Goal: Share content: Share content

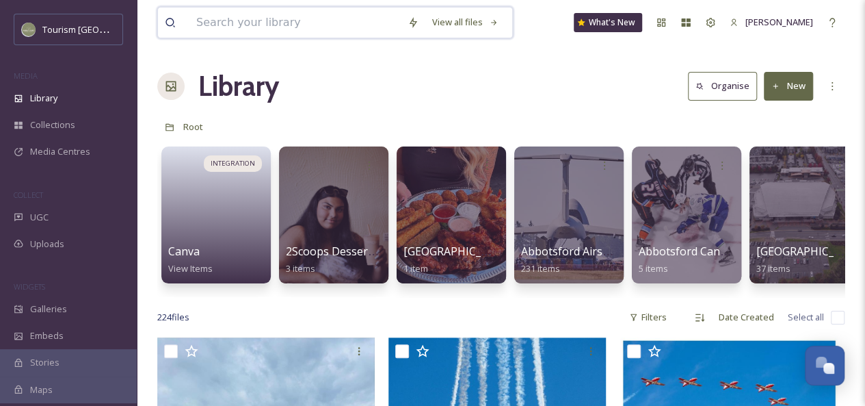
click at [227, 28] on input at bounding box center [295, 23] width 211 height 30
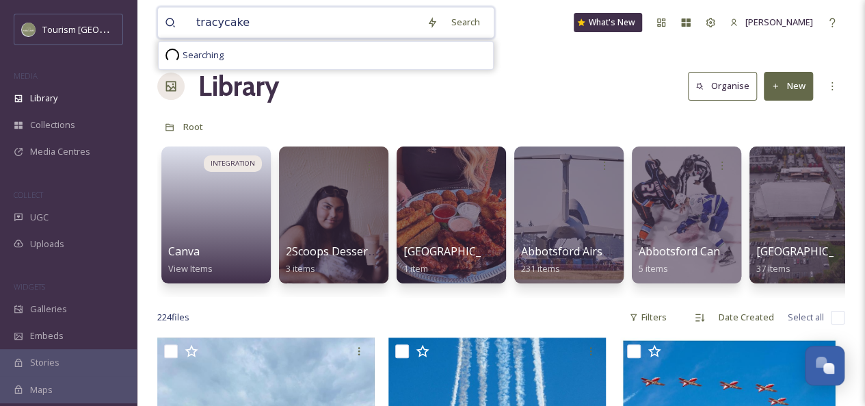
type input "tracycakes"
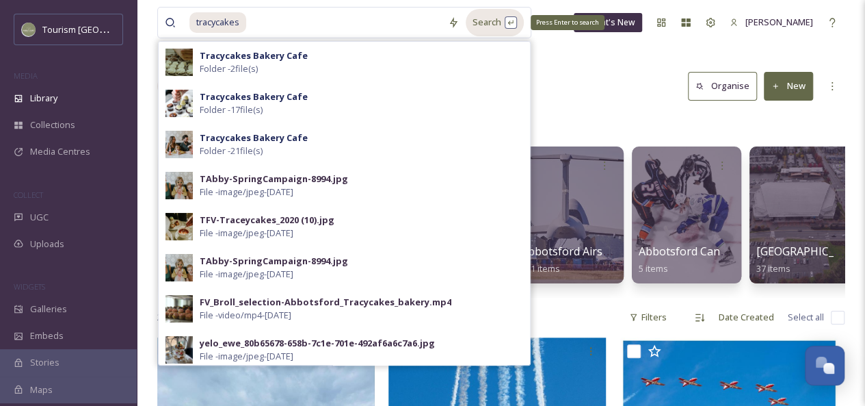
click at [507, 22] on div "Search Press Enter to search" at bounding box center [495, 22] width 58 height 27
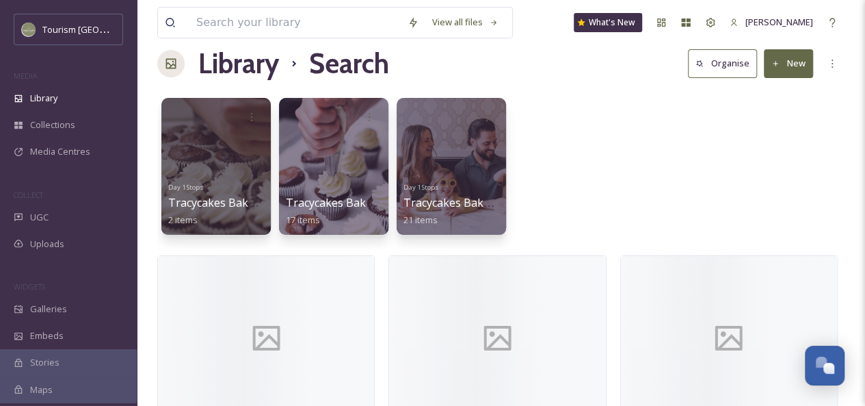
scroll to position [27, 0]
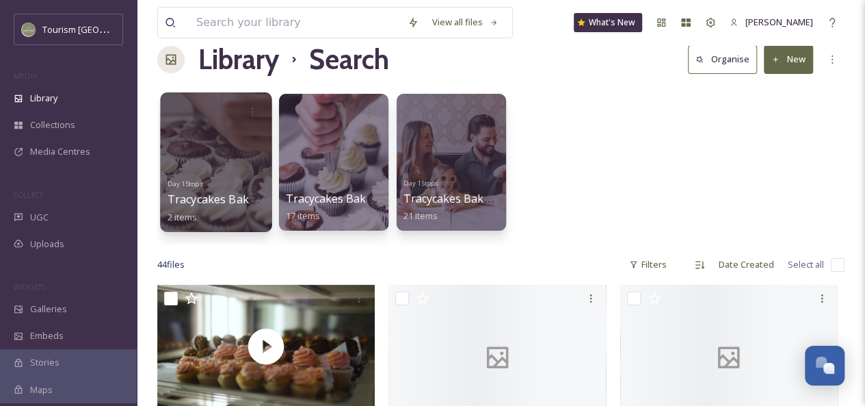
click at [230, 157] on div at bounding box center [216, 162] width 112 height 140
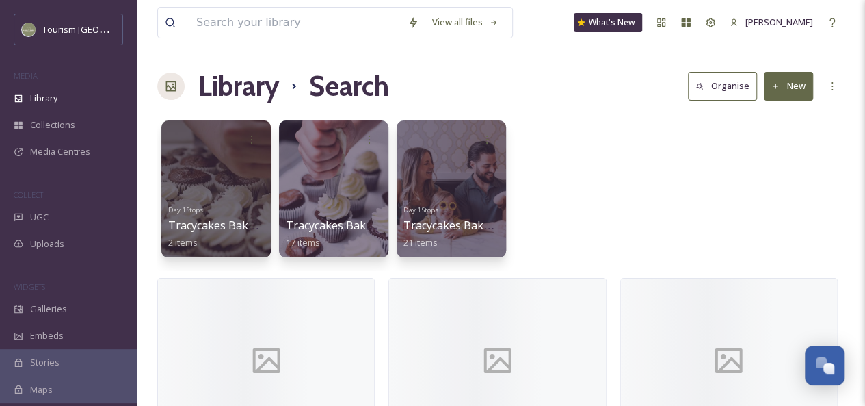
scroll to position [33, 0]
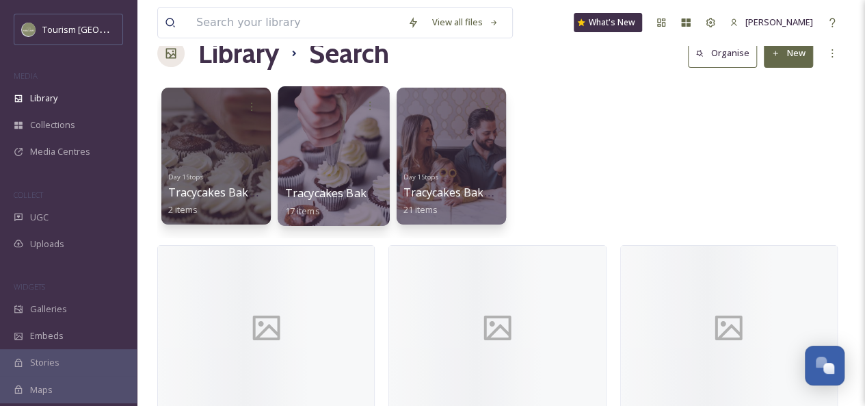
click at [337, 138] on div at bounding box center [334, 156] width 112 height 140
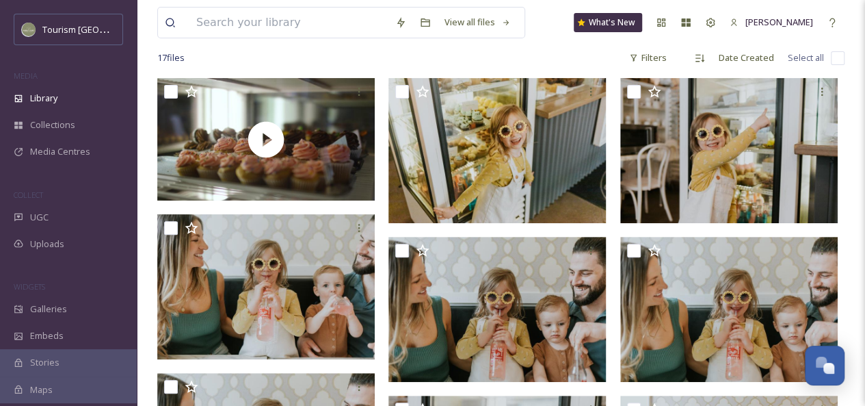
scroll to position [108, 0]
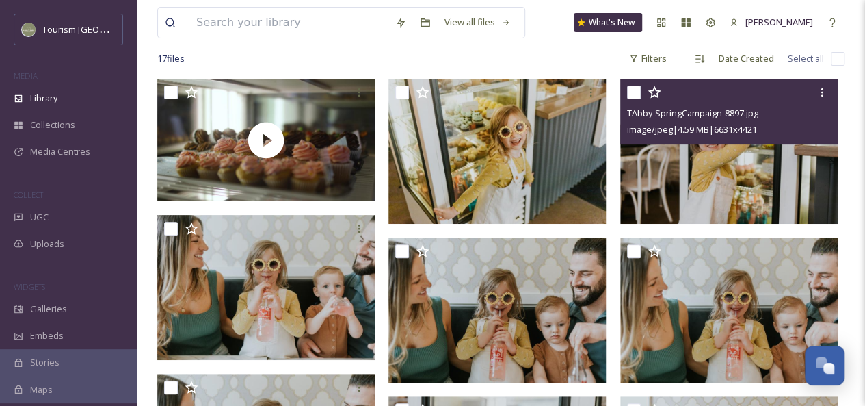
click at [792, 153] on img at bounding box center [730, 151] width 218 height 145
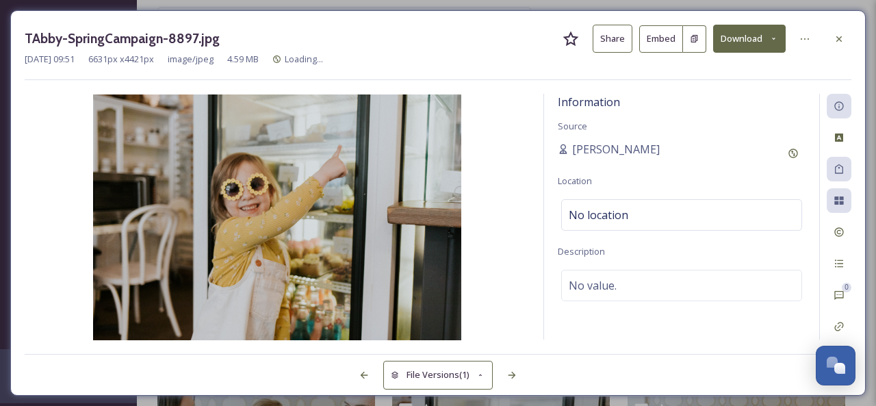
click at [610, 43] on button "Share" at bounding box center [612, 39] width 40 height 28
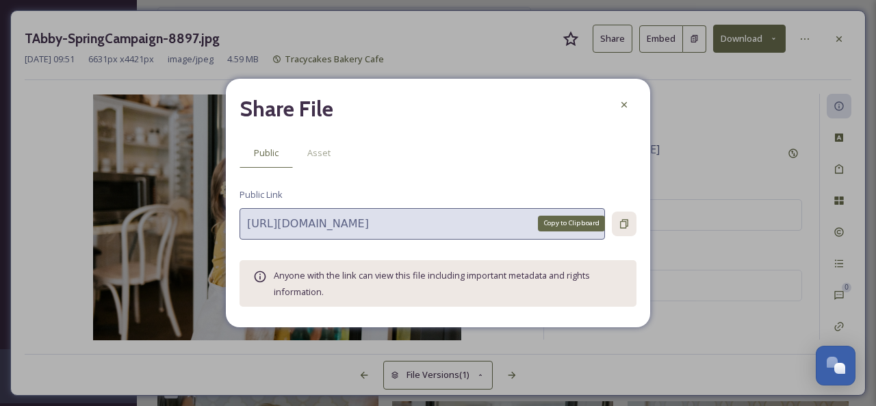
click at [622, 222] on icon at bounding box center [623, 223] width 11 height 11
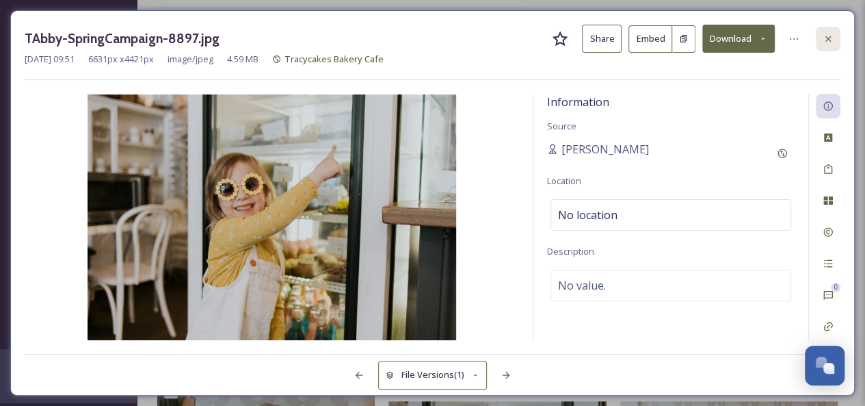
click at [830, 36] on icon at bounding box center [828, 38] width 5 height 5
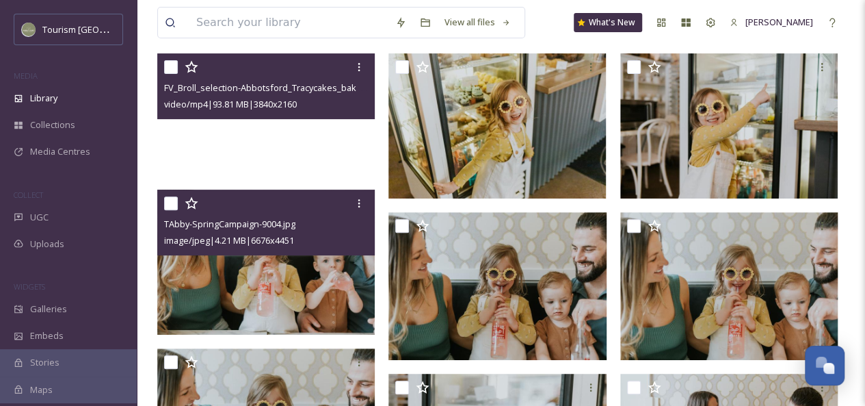
scroll to position [134, 0]
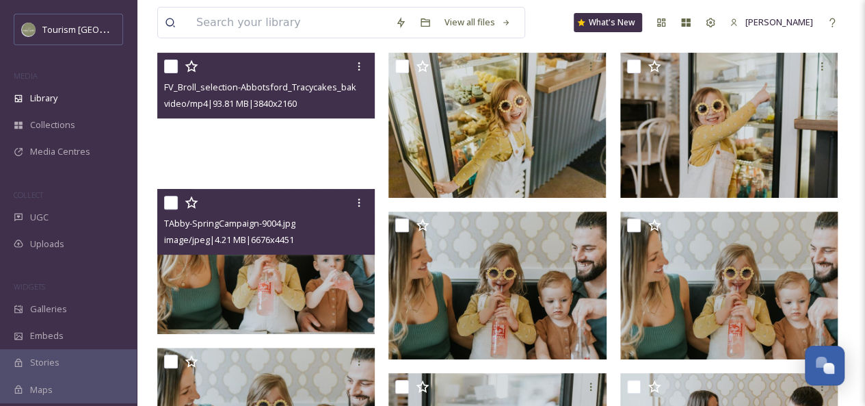
click at [309, 288] on img at bounding box center [266, 261] width 218 height 145
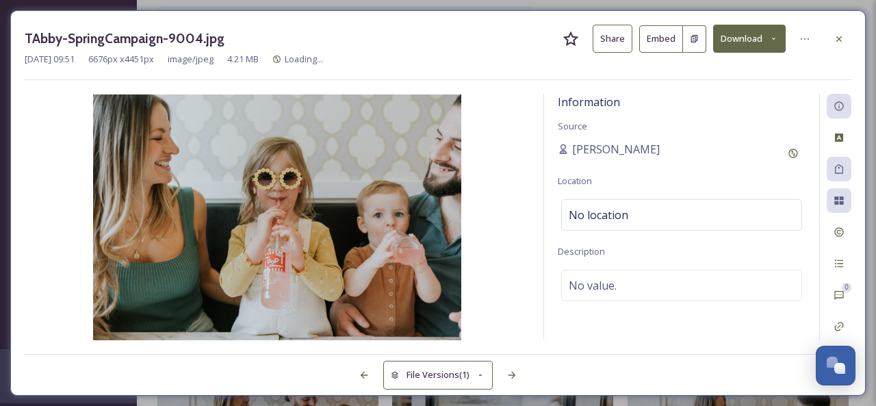
click at [841, 42] on icon at bounding box center [838, 39] width 11 height 11
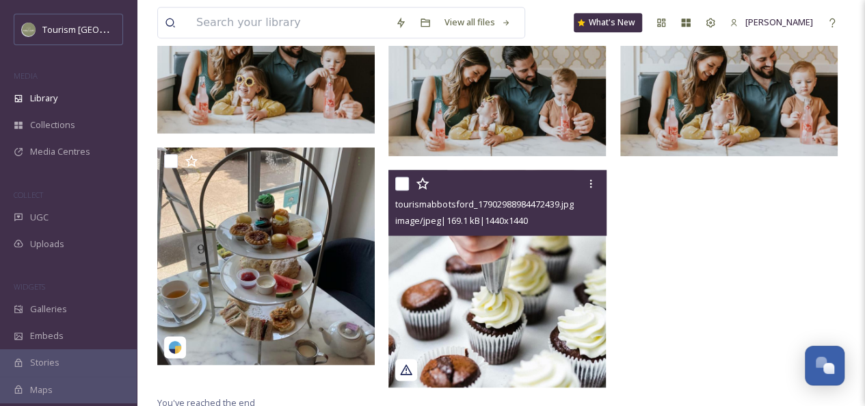
click at [485, 285] on img at bounding box center [498, 279] width 218 height 218
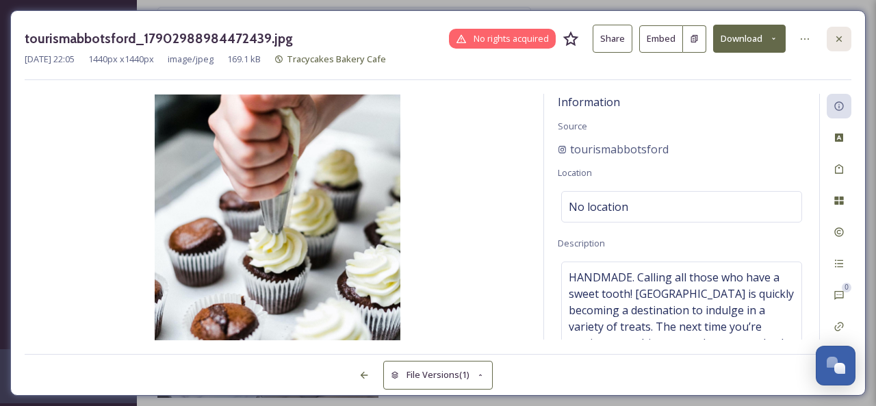
click at [840, 36] on icon at bounding box center [838, 39] width 11 height 11
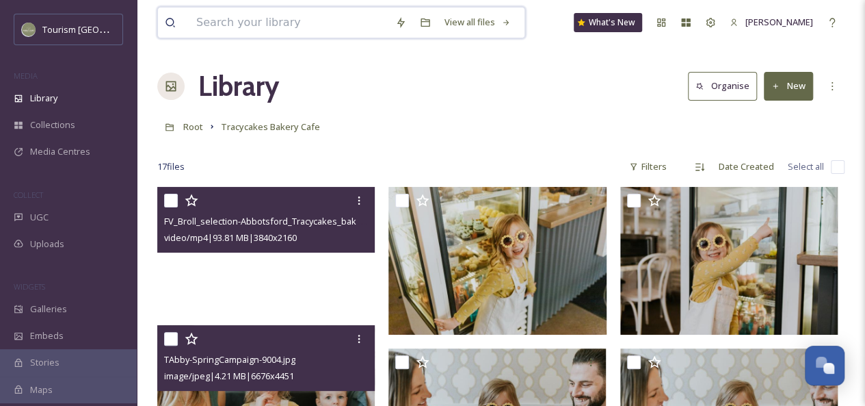
click at [282, 28] on input at bounding box center [289, 23] width 199 height 30
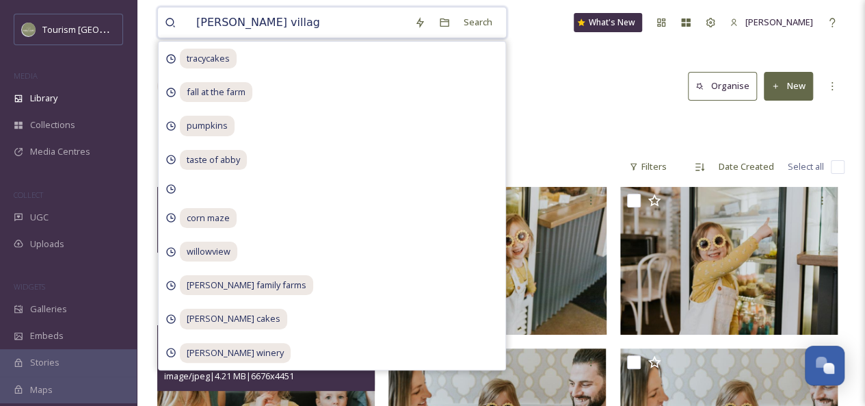
type input "[PERSON_NAME][GEOGRAPHIC_DATA]"
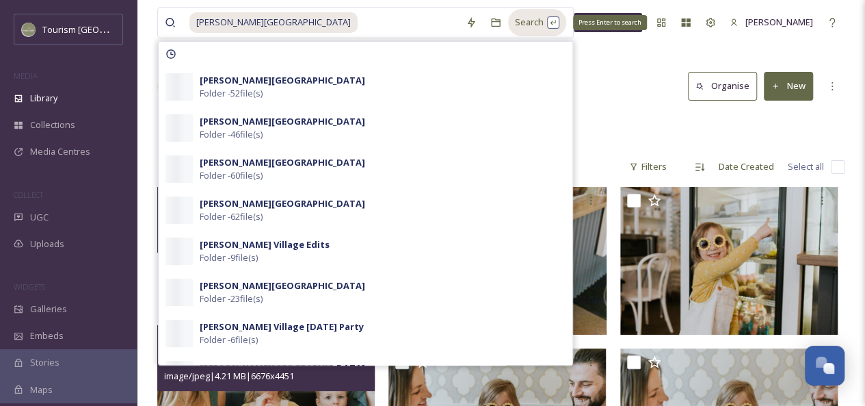
click at [523, 23] on div "Search Press Enter to search" at bounding box center [537, 22] width 58 height 27
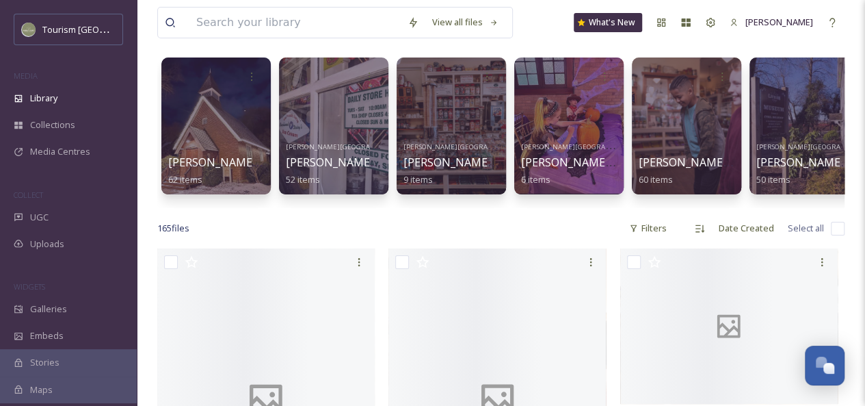
scroll to position [65, 0]
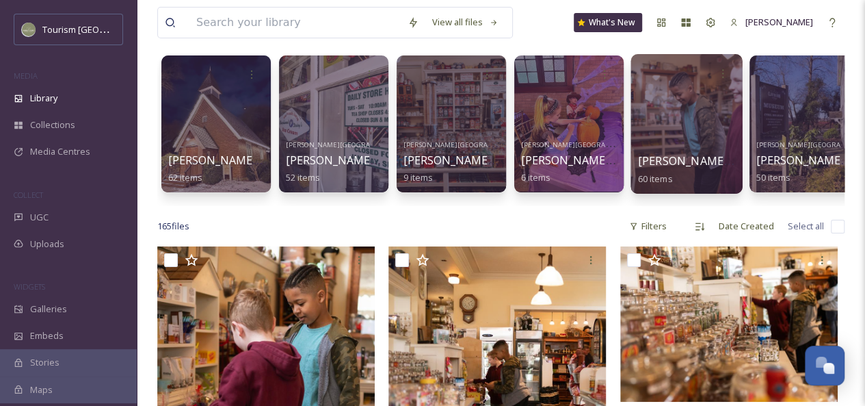
click at [703, 135] on div at bounding box center [687, 124] width 112 height 140
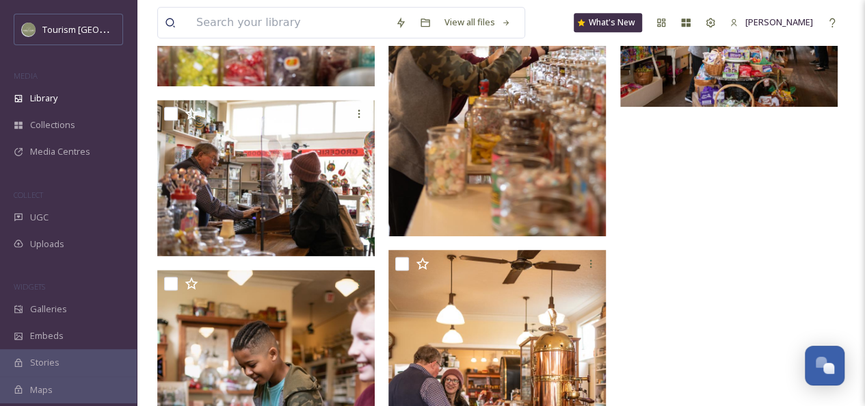
scroll to position [532, 0]
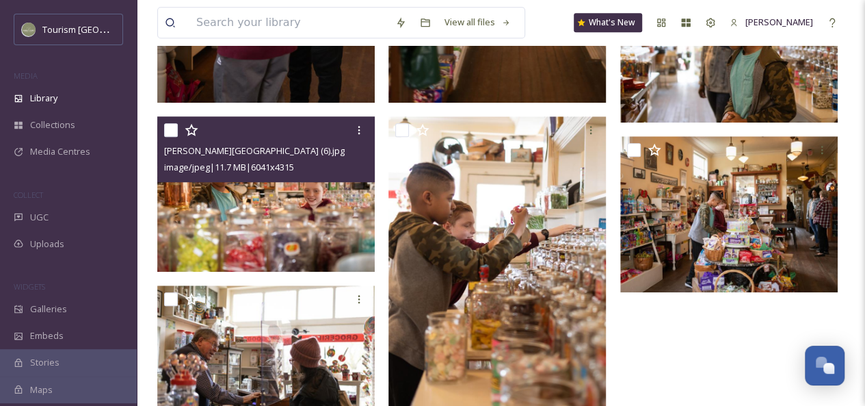
click at [286, 245] on img at bounding box center [266, 193] width 218 height 155
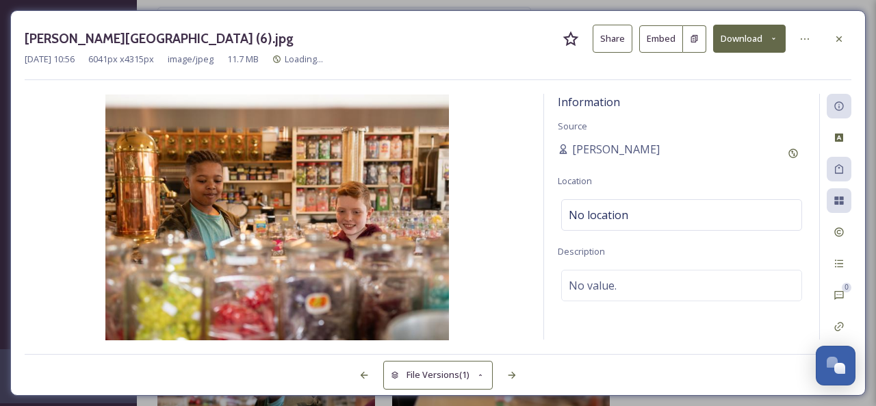
click at [614, 38] on button "Share" at bounding box center [612, 39] width 40 height 28
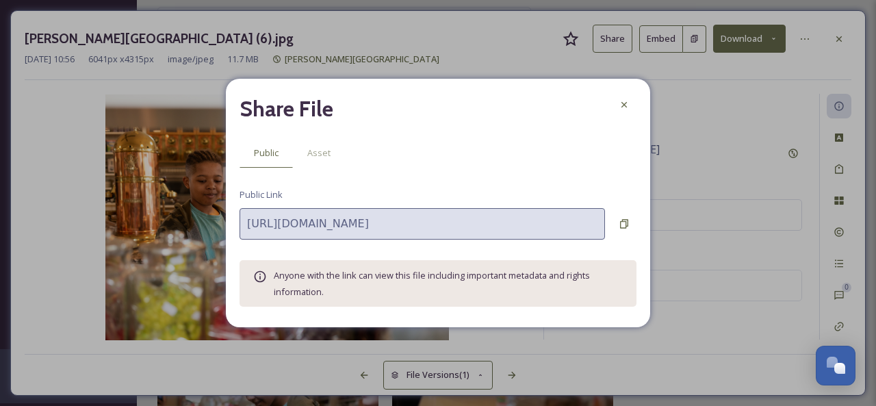
click at [627, 220] on icon at bounding box center [624, 223] width 8 height 9
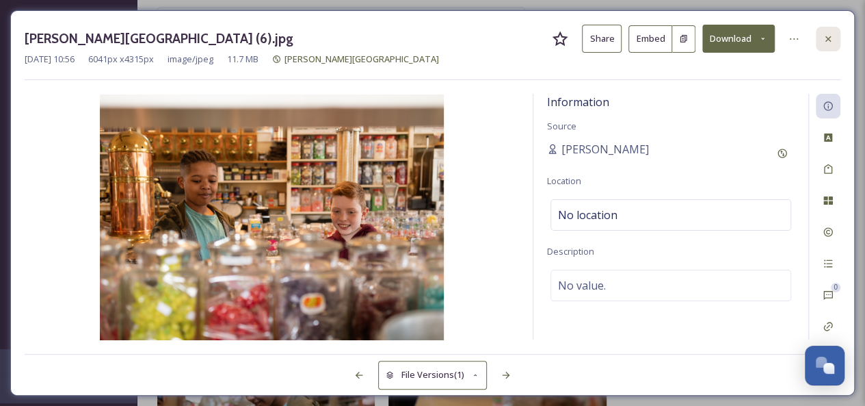
click at [837, 39] on div at bounding box center [828, 39] width 25 height 25
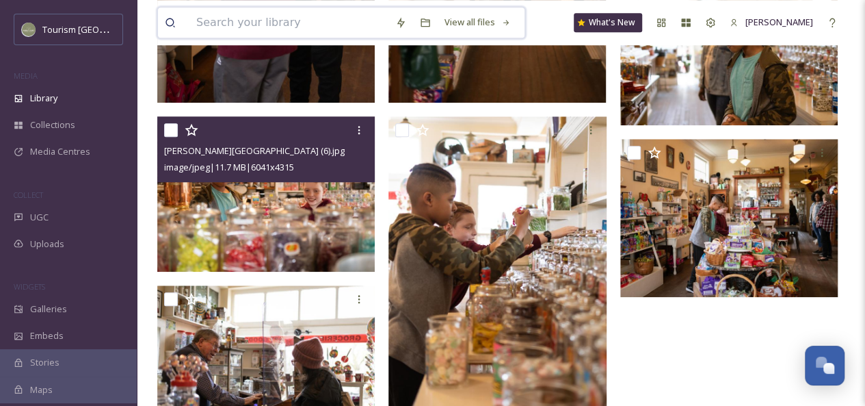
click at [281, 25] on input at bounding box center [289, 23] width 199 height 30
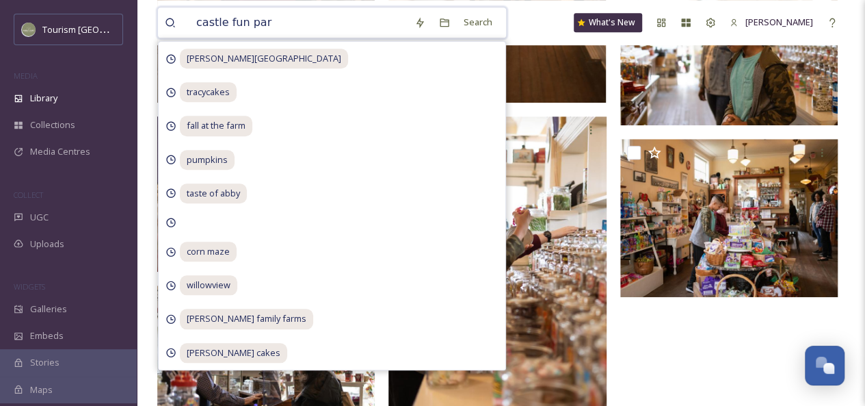
type input "[GEOGRAPHIC_DATA]"
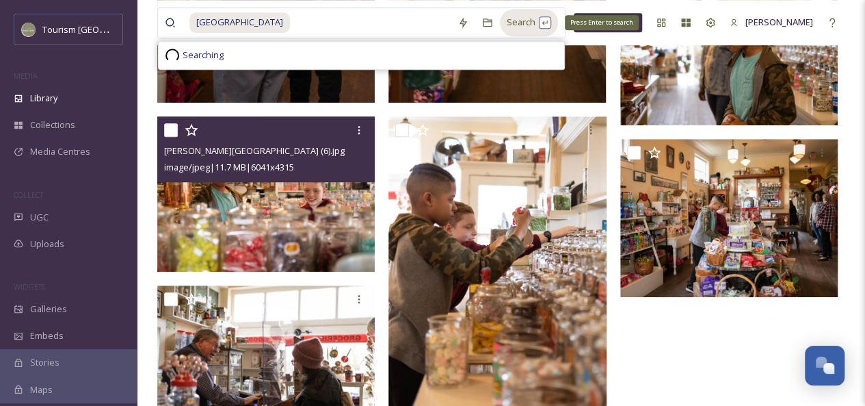
click at [500, 24] on div "Search Press Enter to search" at bounding box center [529, 22] width 58 height 27
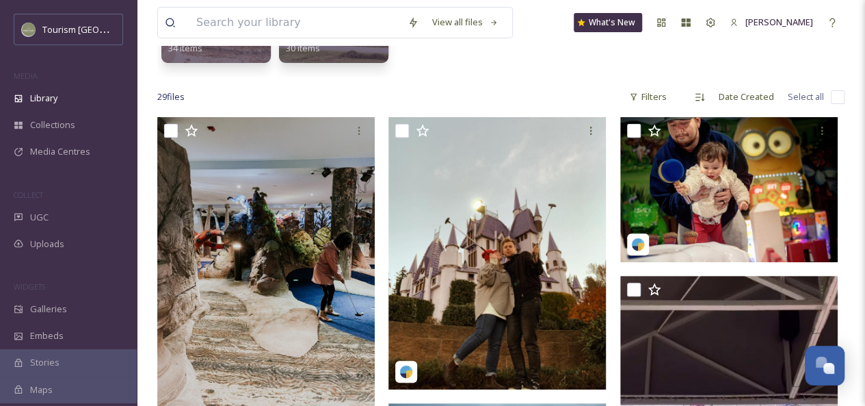
scroll to position [200, 0]
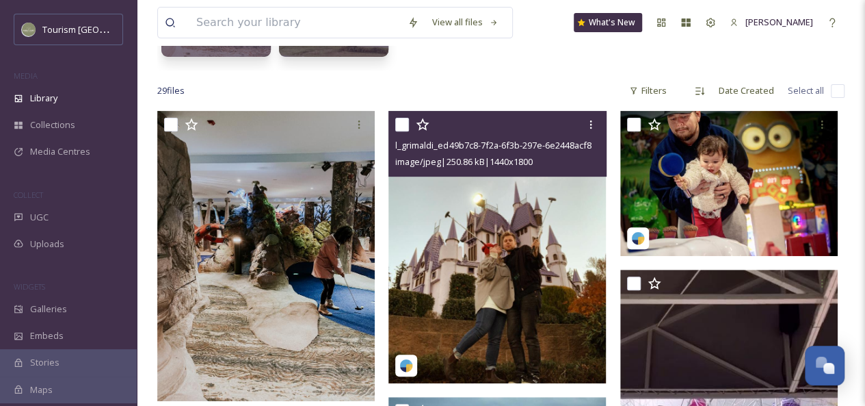
click at [519, 251] on img at bounding box center [498, 247] width 218 height 272
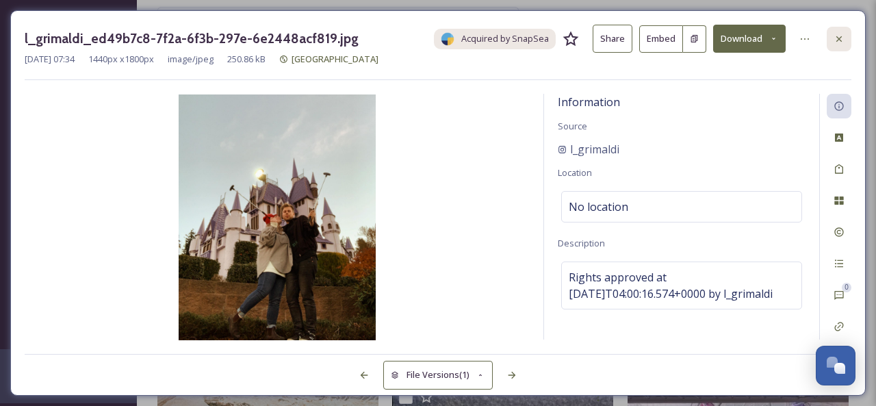
click at [838, 38] on icon at bounding box center [838, 38] width 5 height 5
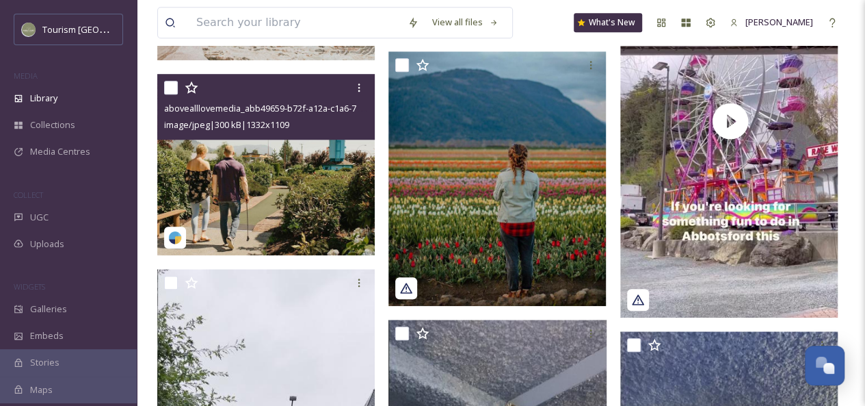
scroll to position [545, 0]
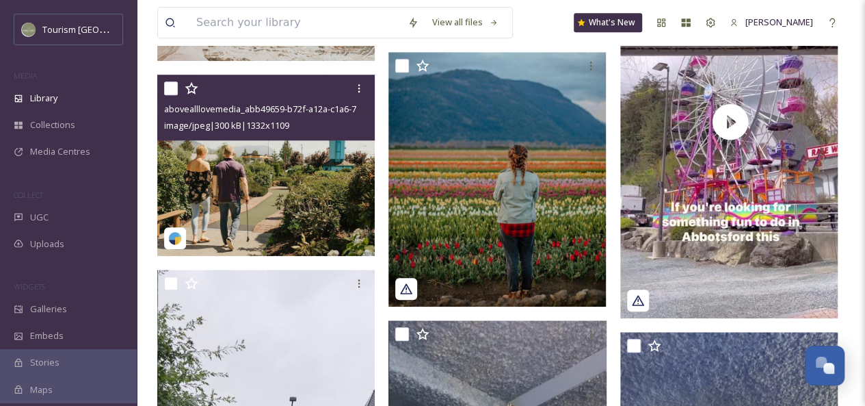
click at [313, 198] on img at bounding box center [266, 165] width 218 height 181
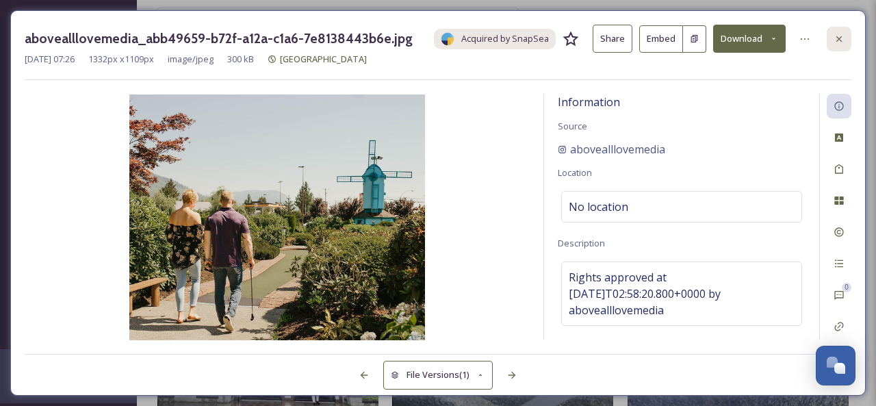
click at [837, 34] on icon at bounding box center [838, 39] width 11 height 11
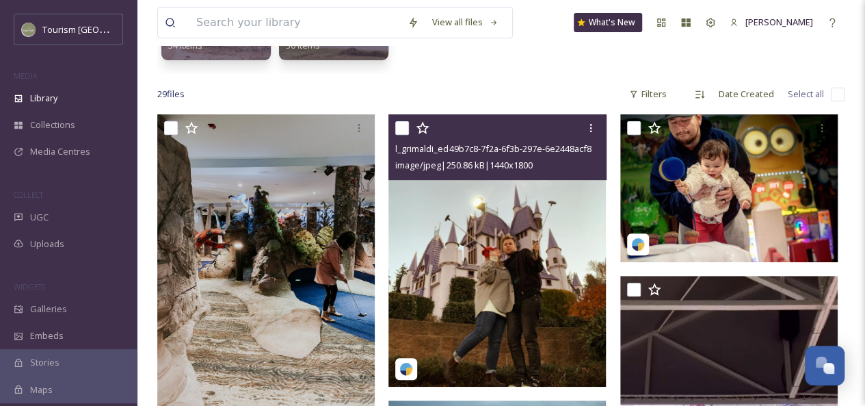
scroll to position [186, 0]
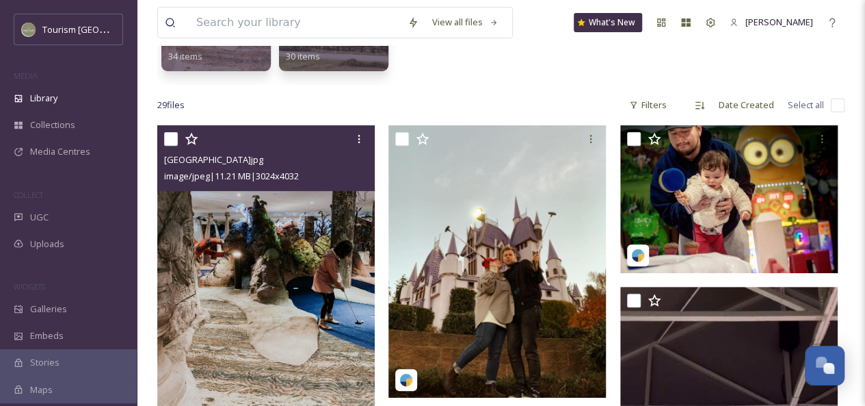
click at [292, 254] on img at bounding box center [266, 270] width 218 height 290
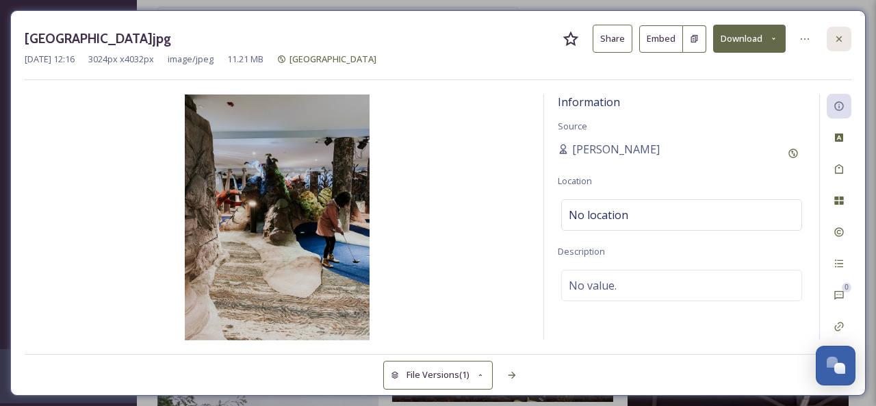
click at [842, 39] on icon at bounding box center [838, 39] width 11 height 11
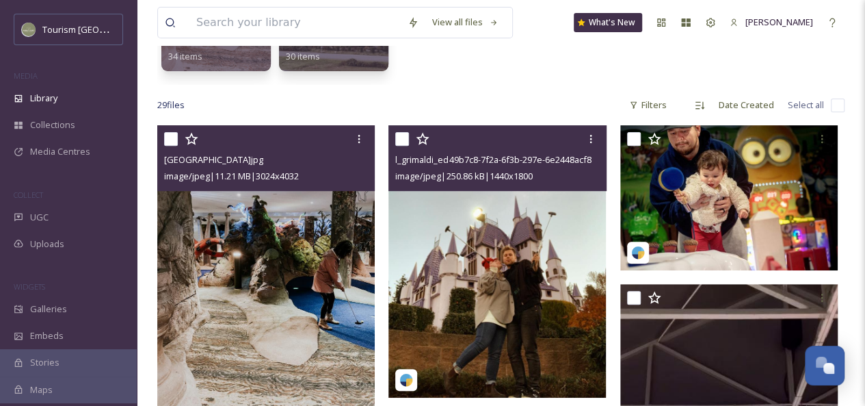
click at [553, 237] on img at bounding box center [498, 261] width 218 height 272
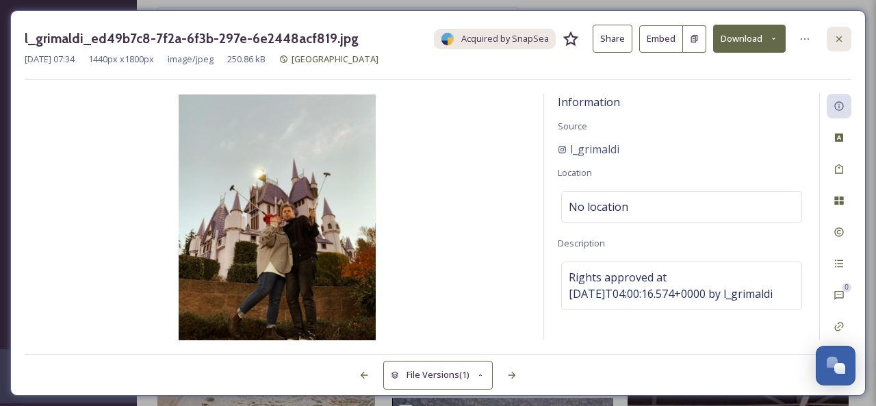
click at [837, 38] on icon at bounding box center [838, 39] width 11 height 11
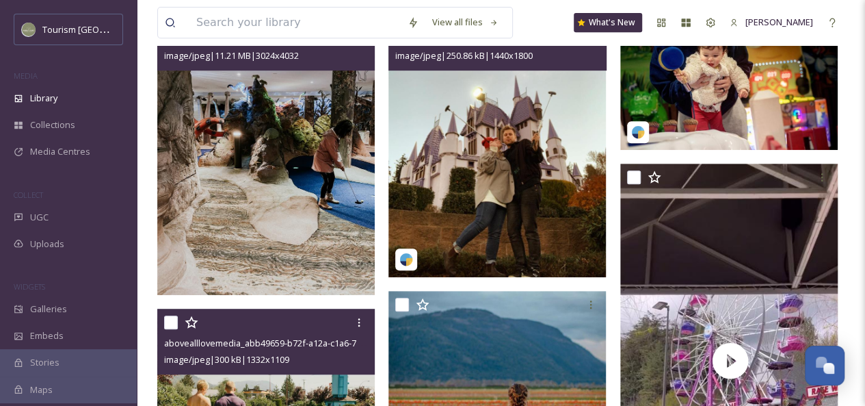
scroll to position [307, 0]
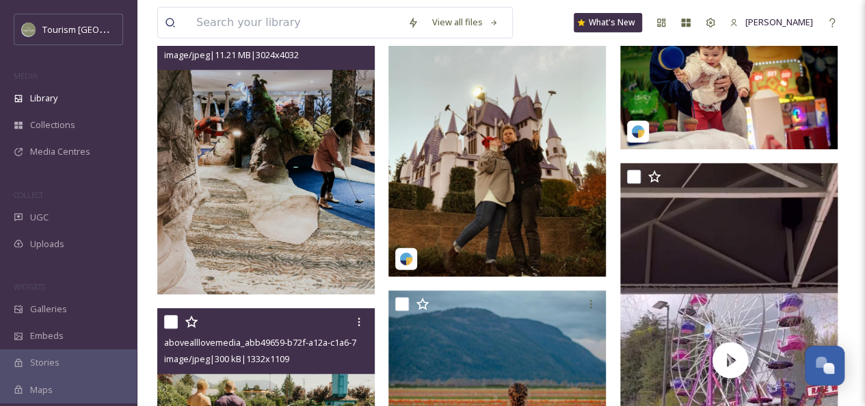
click at [256, 228] on img at bounding box center [266, 149] width 218 height 290
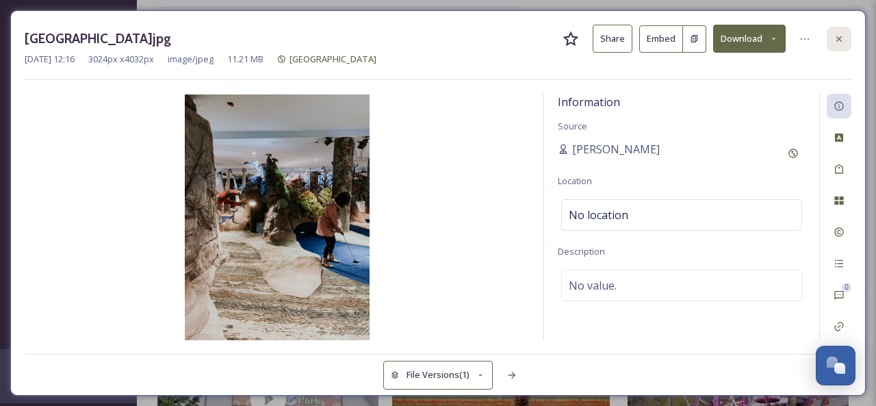
click at [842, 40] on icon at bounding box center [838, 39] width 11 height 11
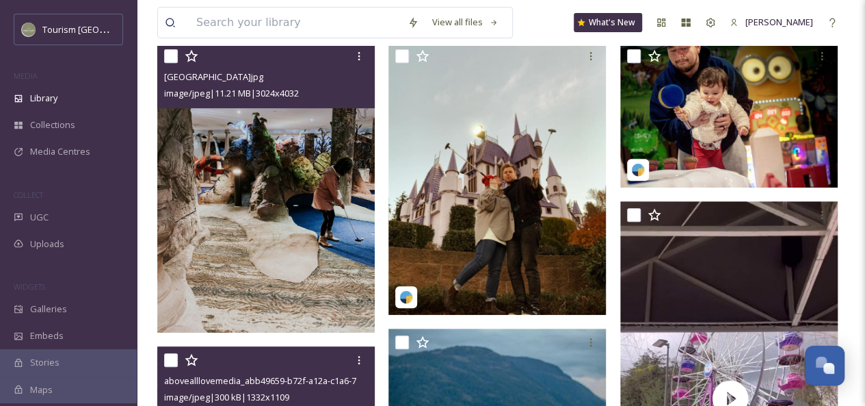
scroll to position [209, 0]
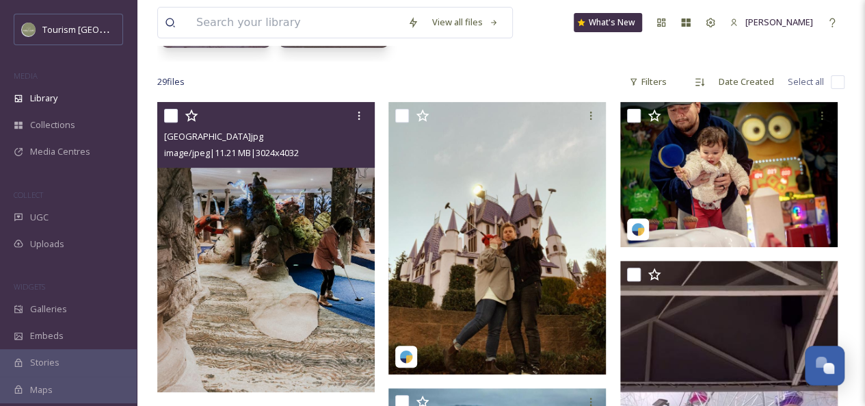
click at [299, 213] on img at bounding box center [266, 247] width 218 height 290
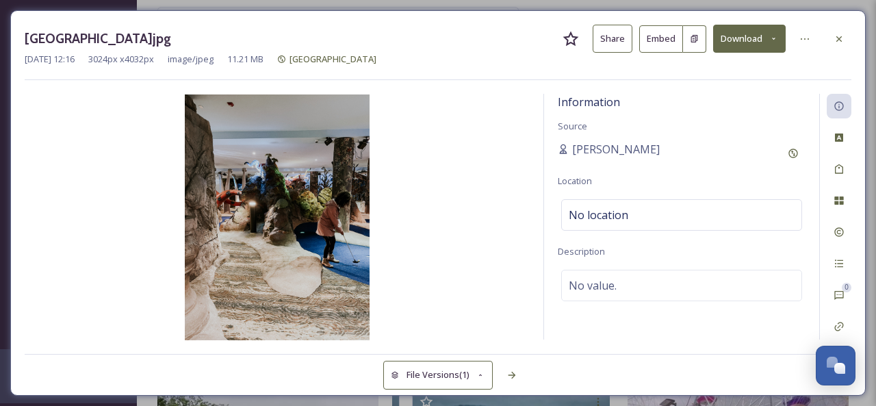
click at [610, 32] on button "Share" at bounding box center [612, 39] width 40 height 28
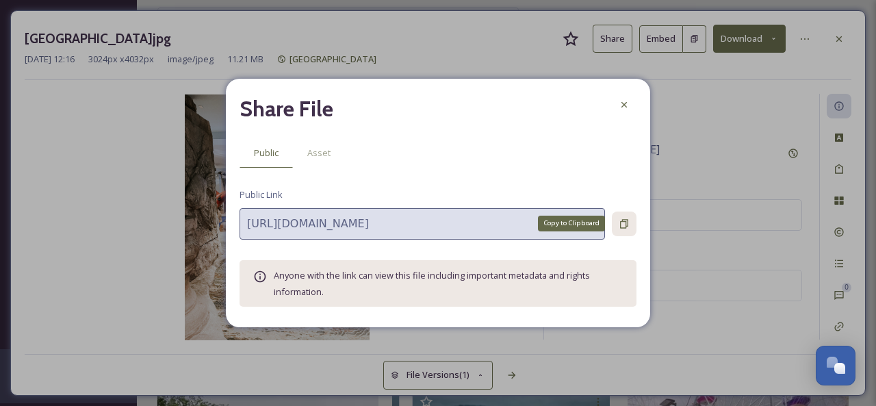
click at [623, 224] on icon at bounding box center [623, 223] width 11 height 11
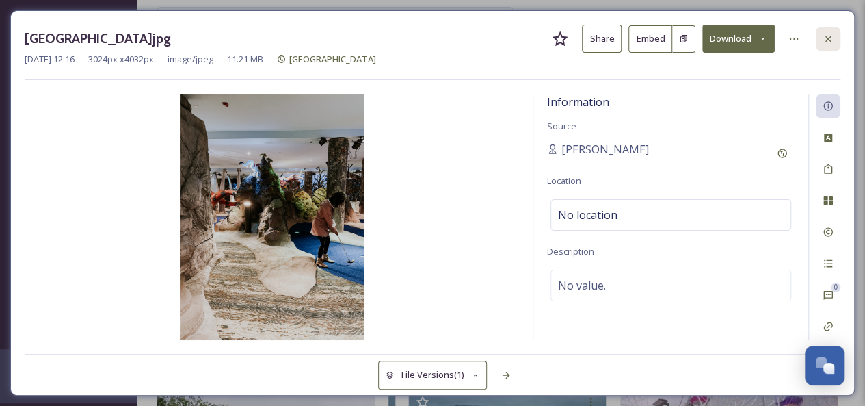
click at [829, 39] on icon at bounding box center [828, 38] width 5 height 5
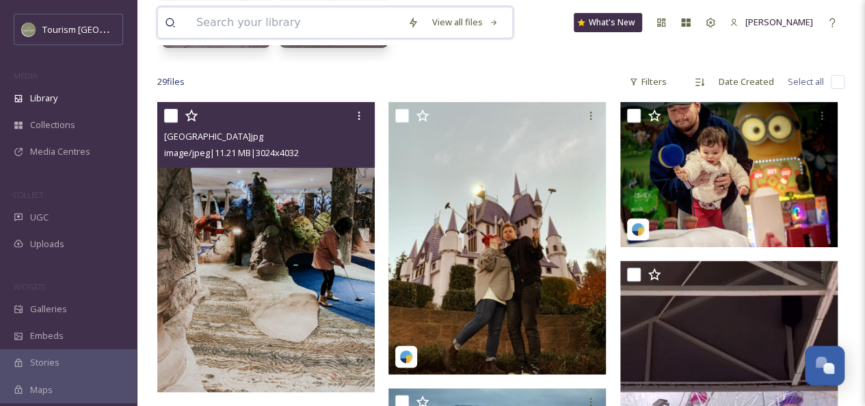
click at [322, 29] on input at bounding box center [295, 23] width 211 height 30
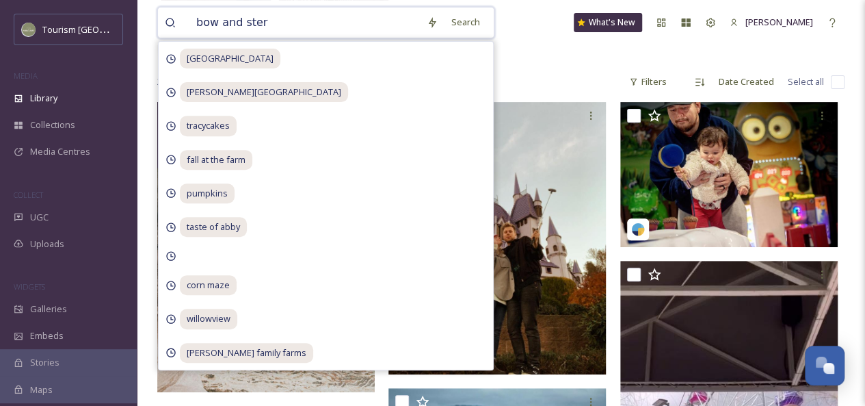
type input "bow and [PERSON_NAME]"
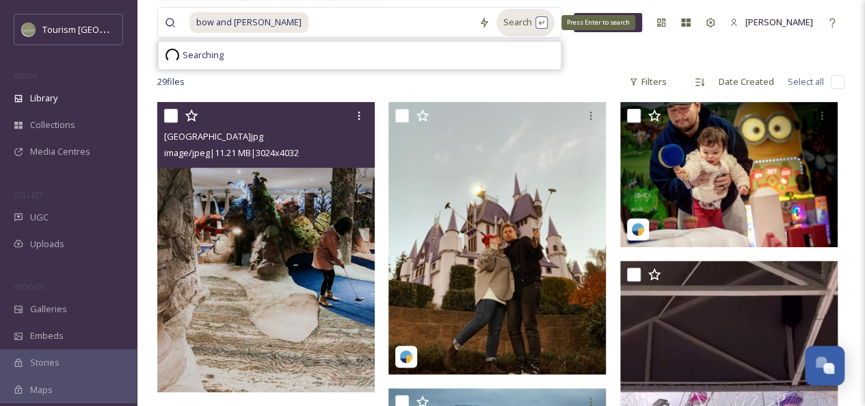
click at [497, 24] on div "Search Press Enter to search" at bounding box center [526, 22] width 58 height 27
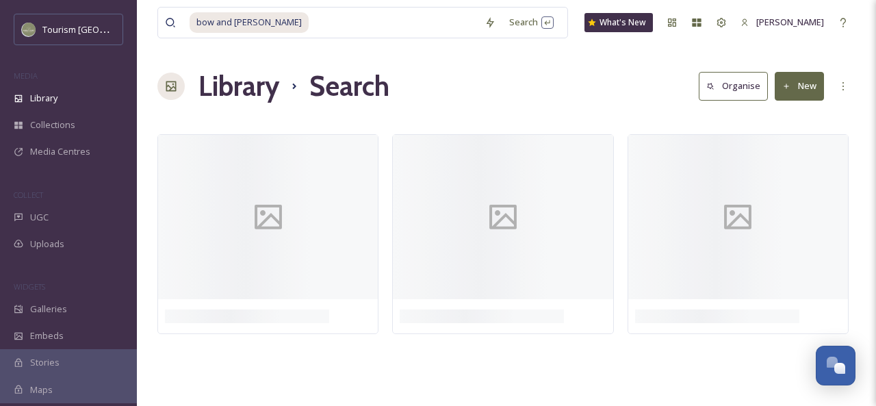
click at [587, 92] on div "Library Search Organise New" at bounding box center [506, 86] width 698 height 41
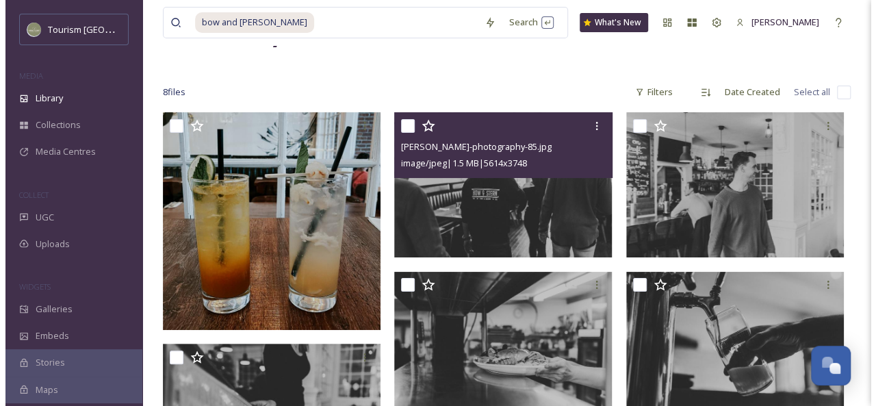
scroll to position [54, 0]
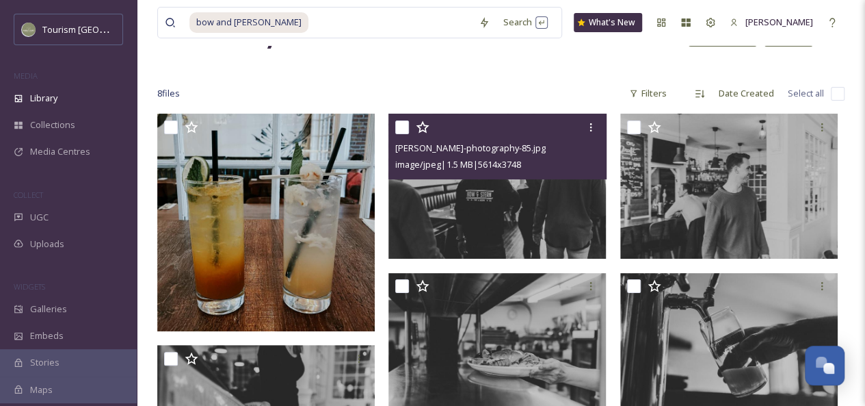
click at [515, 190] on img at bounding box center [498, 186] width 218 height 145
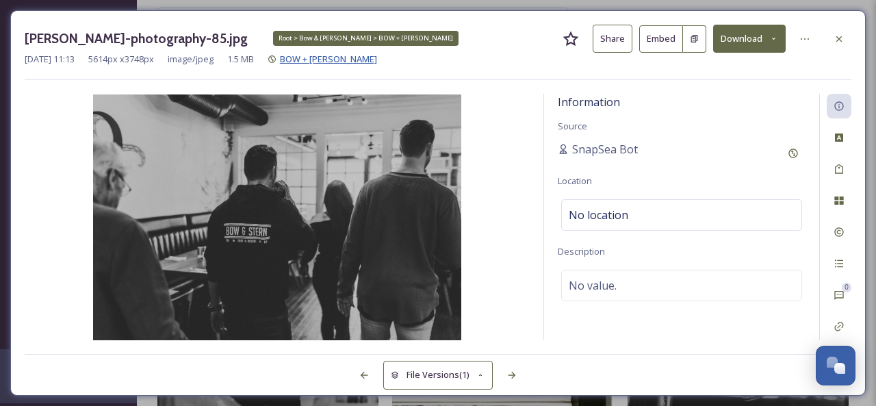
click at [335, 54] on span "BOW + [PERSON_NAME]" at bounding box center [328, 59] width 97 height 12
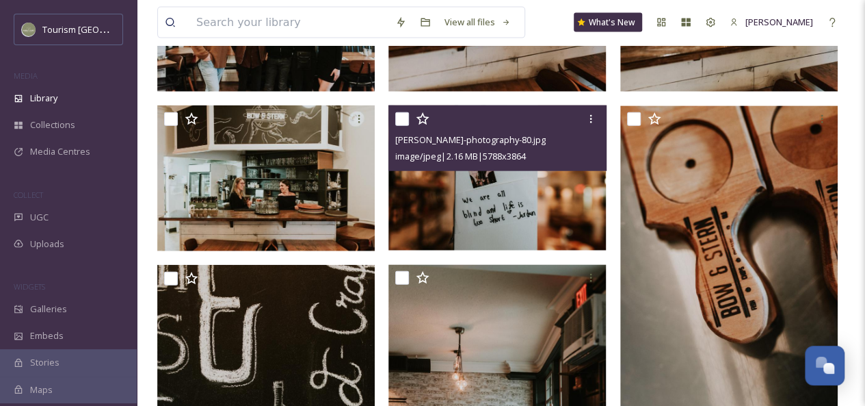
scroll to position [1556, 0]
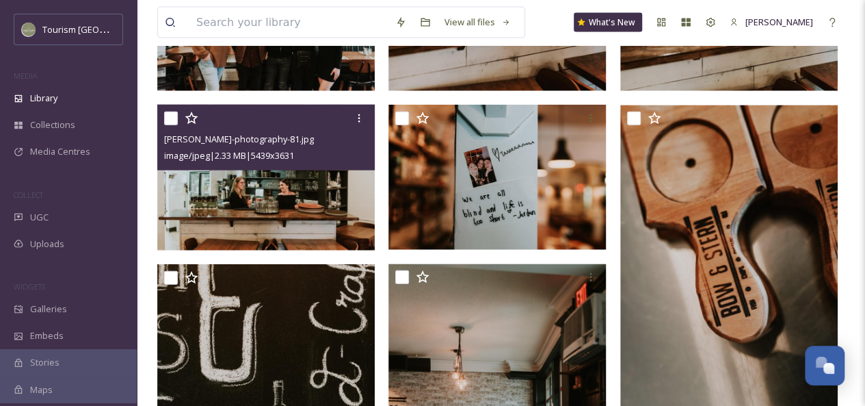
click at [309, 171] on img at bounding box center [266, 177] width 218 height 145
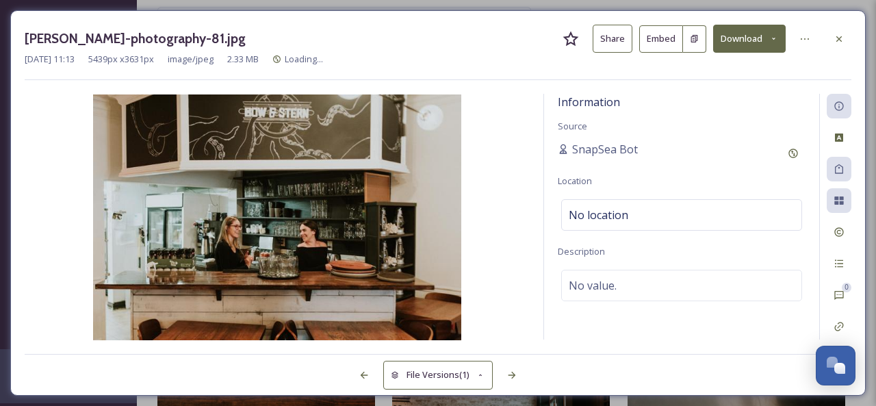
click at [617, 40] on button "Share" at bounding box center [612, 39] width 40 height 28
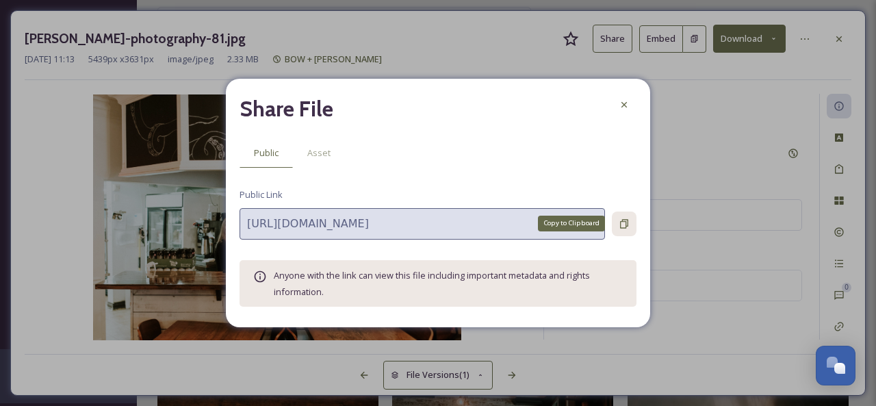
click at [620, 222] on icon at bounding box center [624, 223] width 8 height 9
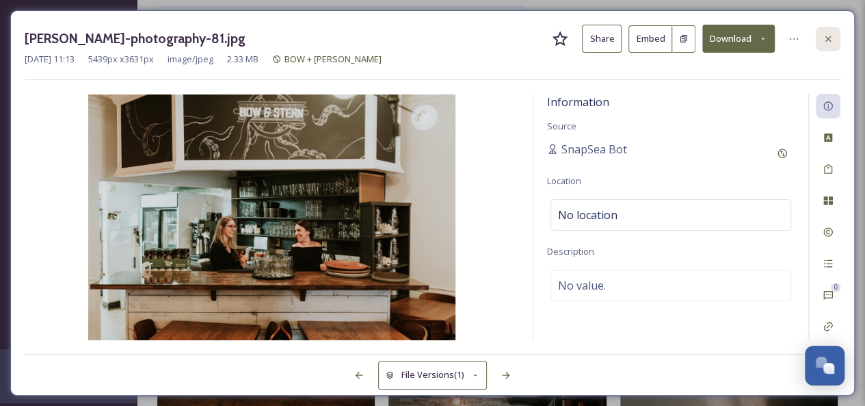
click at [831, 34] on icon at bounding box center [828, 39] width 11 height 11
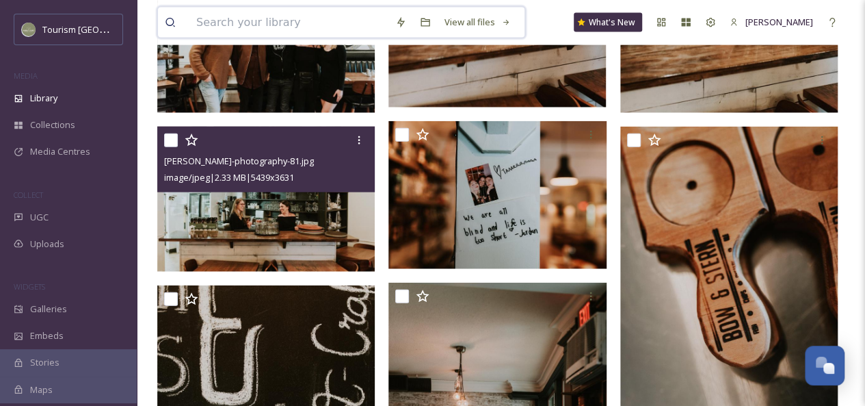
click at [290, 25] on input at bounding box center [289, 23] width 199 height 30
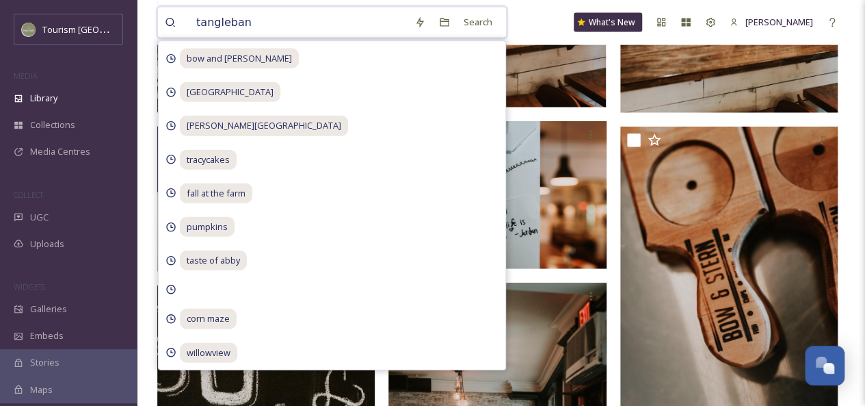
type input "tanglebank"
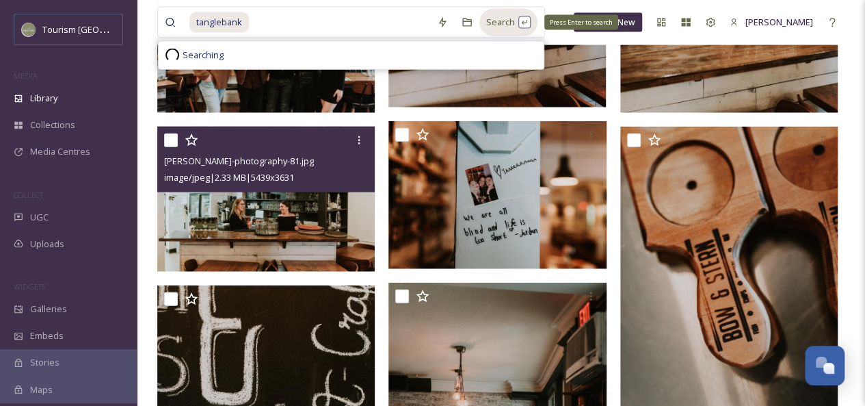
click at [500, 31] on div "Search Press Enter to search" at bounding box center [509, 22] width 58 height 27
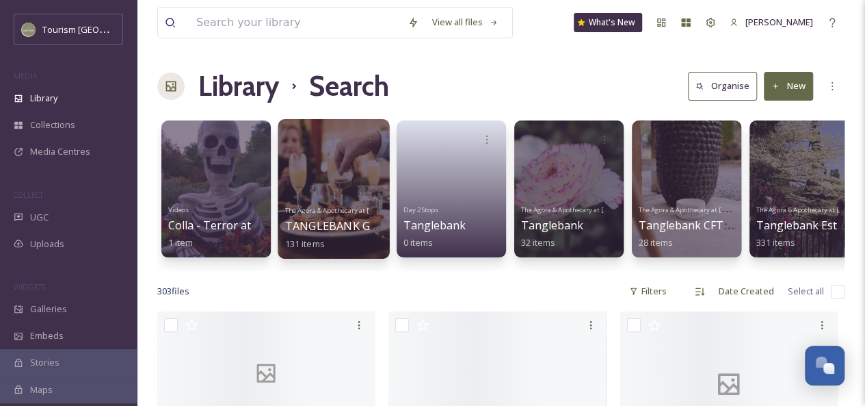
click at [350, 220] on span "TANGLEBANK GARDENS & BRAMBLES BISTRO" at bounding box center [407, 225] width 244 height 15
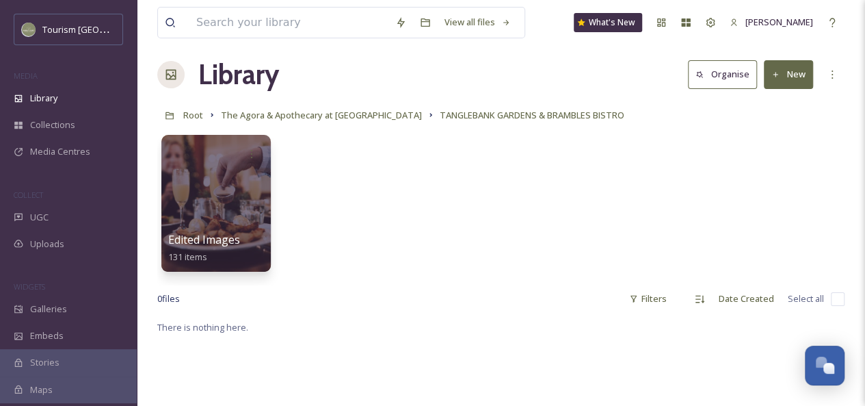
scroll to position [13, 0]
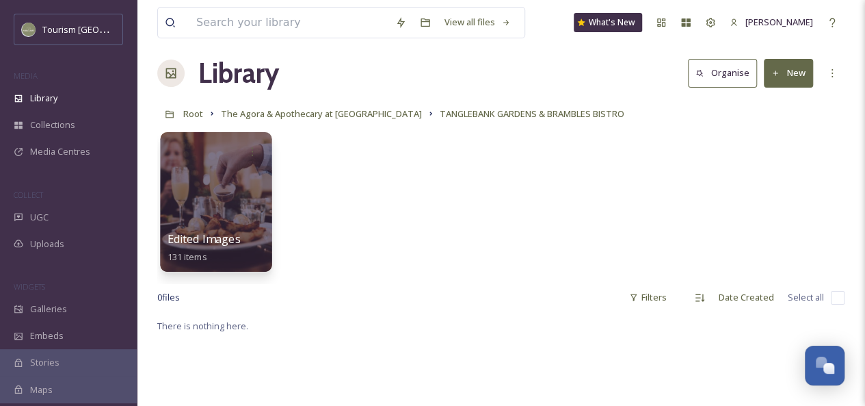
click at [223, 198] on div at bounding box center [216, 202] width 112 height 140
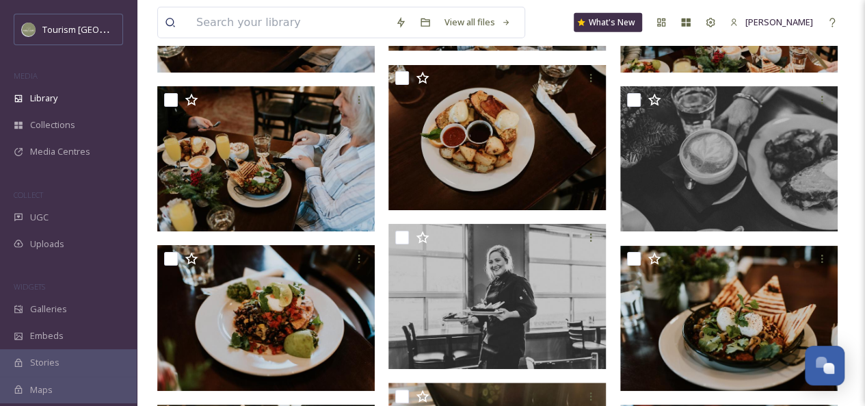
scroll to position [4636, 0]
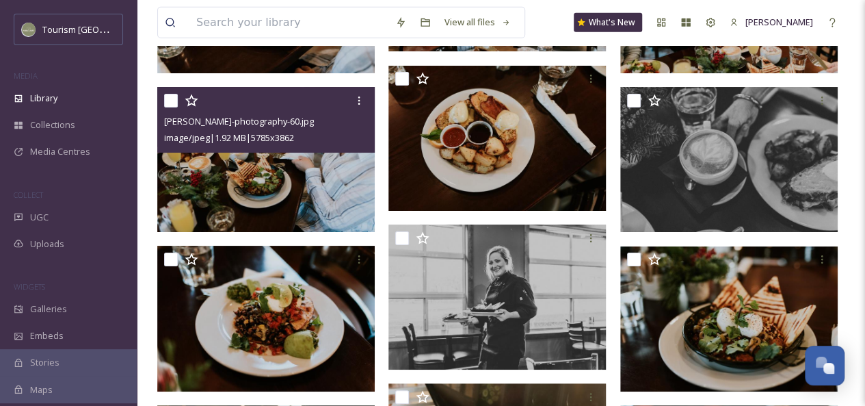
click at [290, 172] on img at bounding box center [266, 159] width 218 height 145
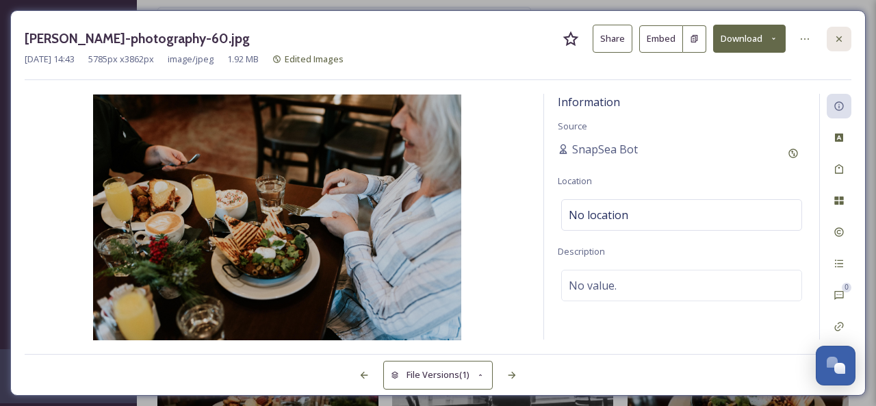
click at [835, 40] on icon at bounding box center [838, 39] width 11 height 11
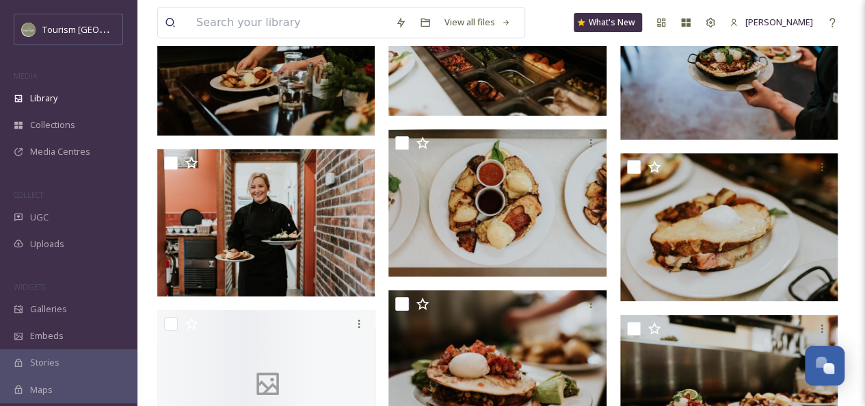
scroll to position [5030, 0]
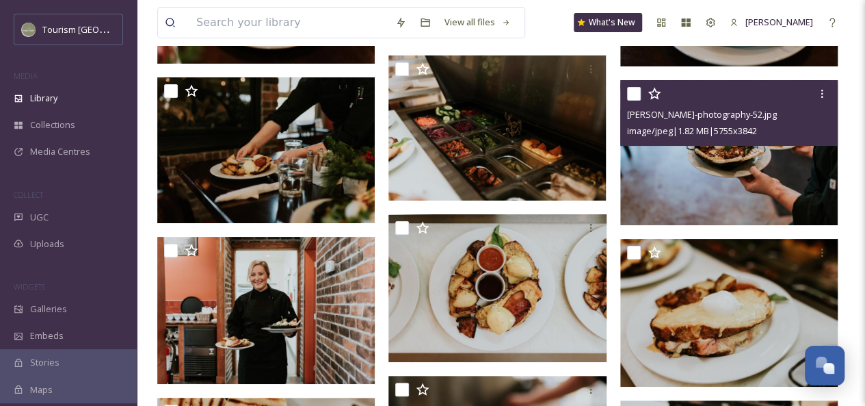
click at [776, 166] on img at bounding box center [730, 152] width 218 height 145
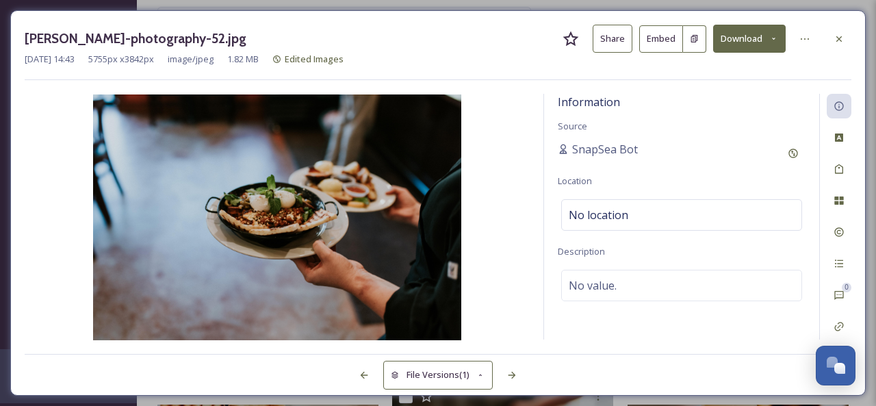
click at [617, 44] on button "Share" at bounding box center [612, 39] width 40 height 28
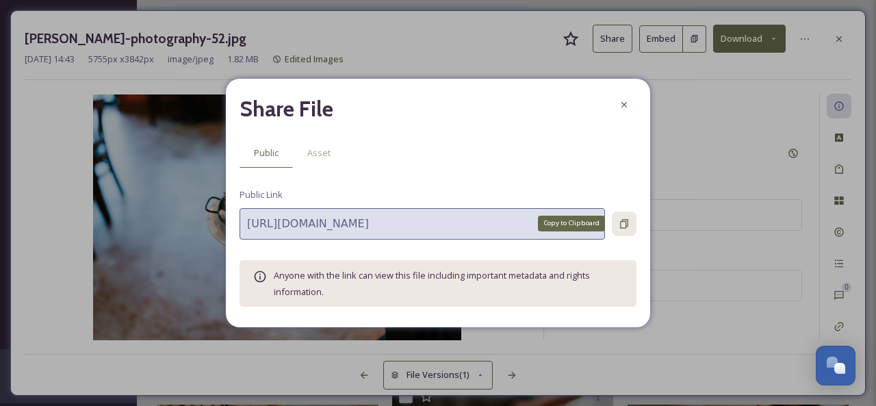
click at [628, 221] on icon at bounding box center [623, 223] width 11 height 11
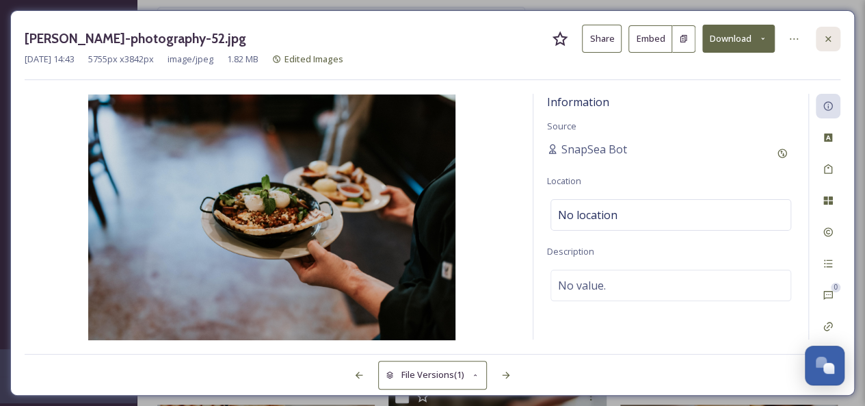
click at [826, 39] on icon at bounding box center [828, 39] width 11 height 11
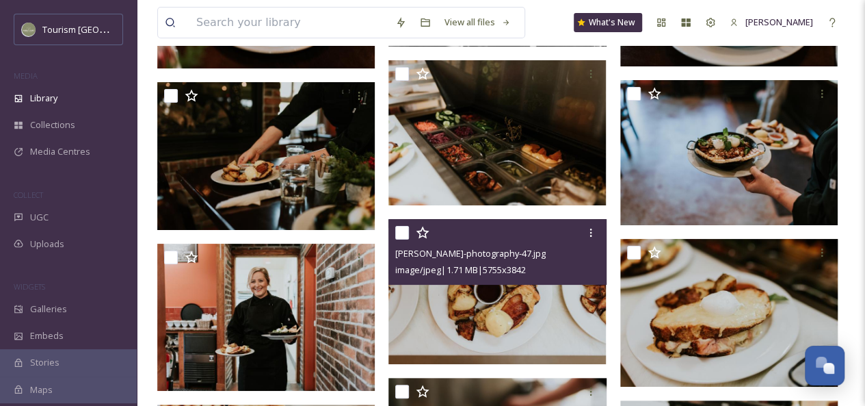
scroll to position [5128, 0]
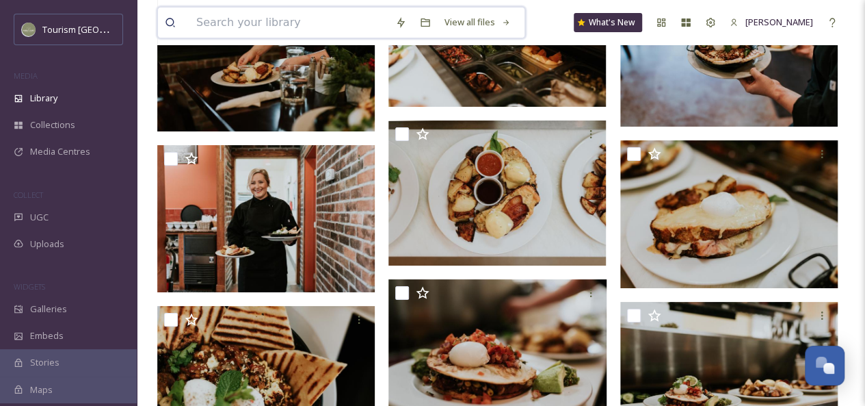
click at [292, 16] on input at bounding box center [289, 23] width 199 height 30
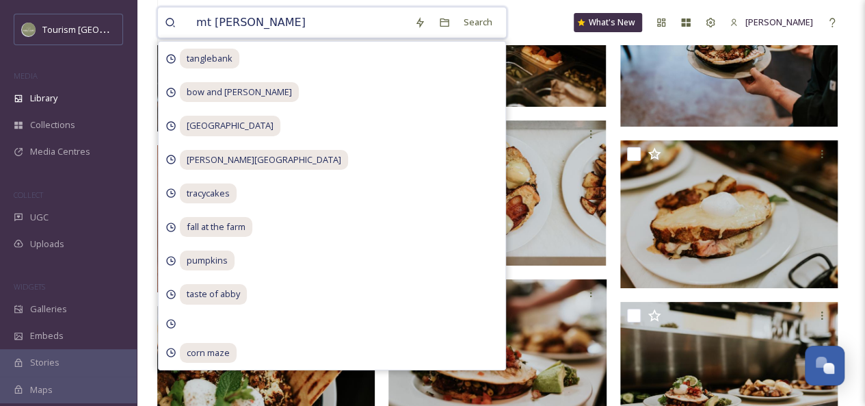
type input "mt [PERSON_NAME] winery"
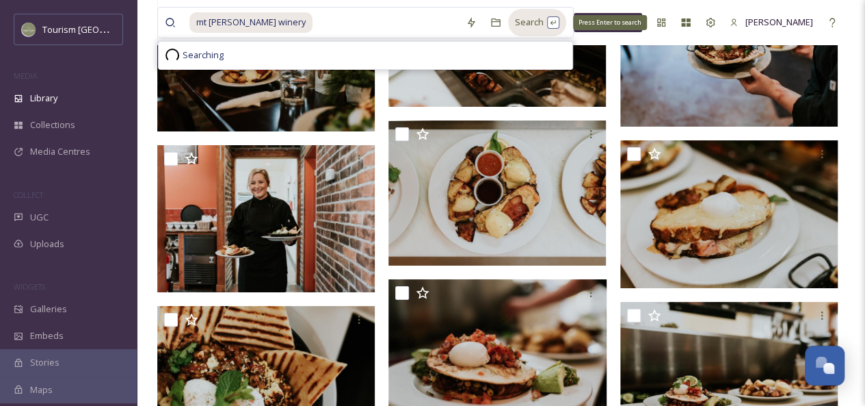
click at [512, 23] on div "Search Press Enter to search" at bounding box center [537, 22] width 58 height 27
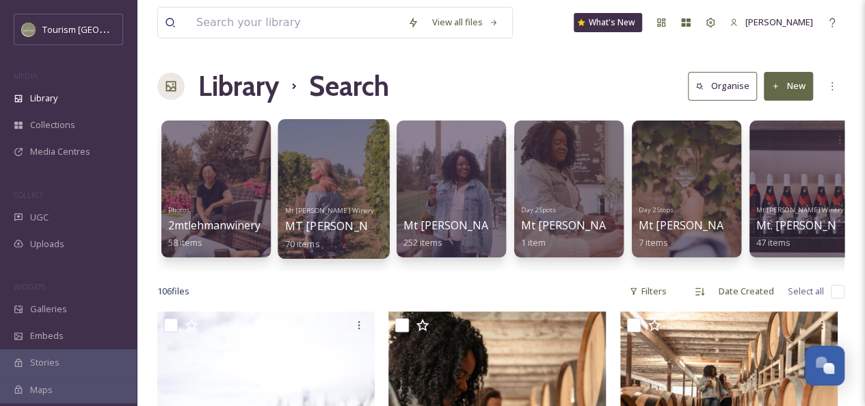
click at [349, 195] on div at bounding box center [334, 189] width 112 height 140
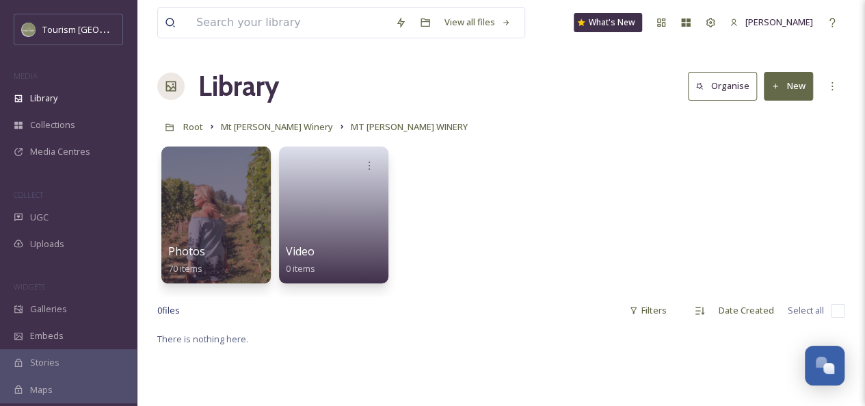
scroll to position [33, 0]
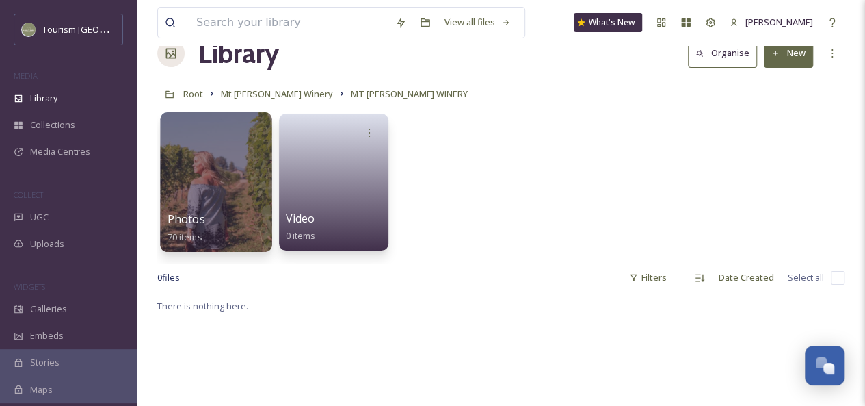
click at [261, 183] on div at bounding box center [216, 182] width 112 height 140
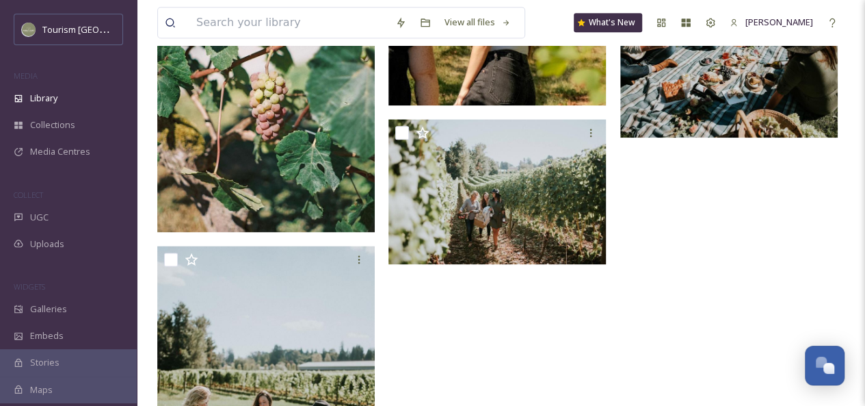
scroll to position [815, 0]
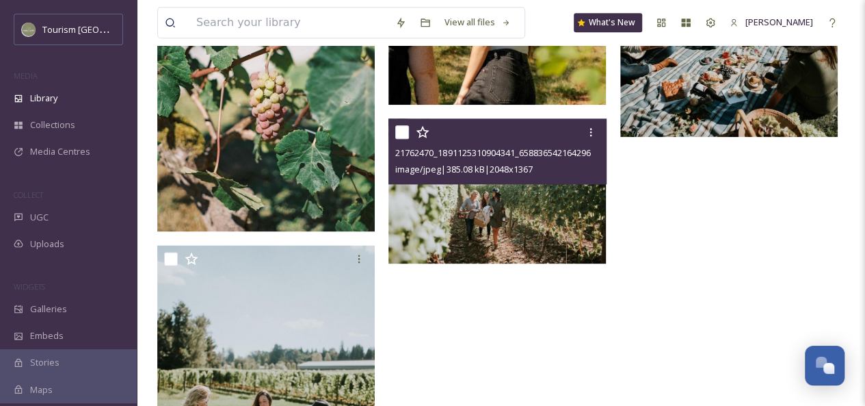
click at [490, 224] on img at bounding box center [498, 190] width 218 height 145
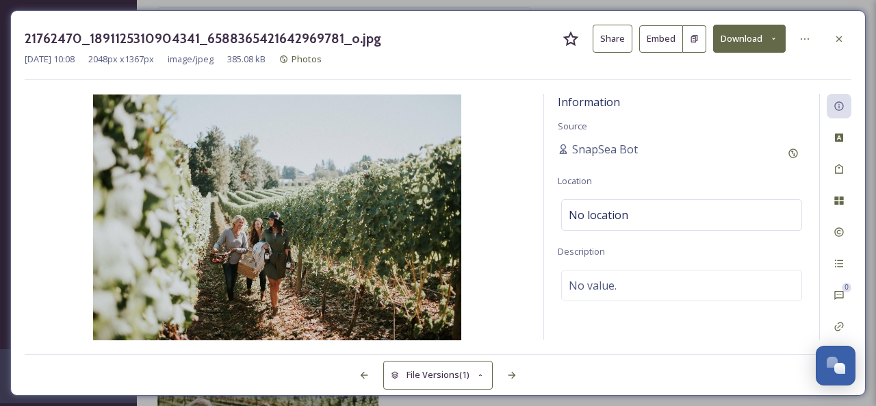
click at [616, 36] on button "Share" at bounding box center [612, 39] width 40 height 28
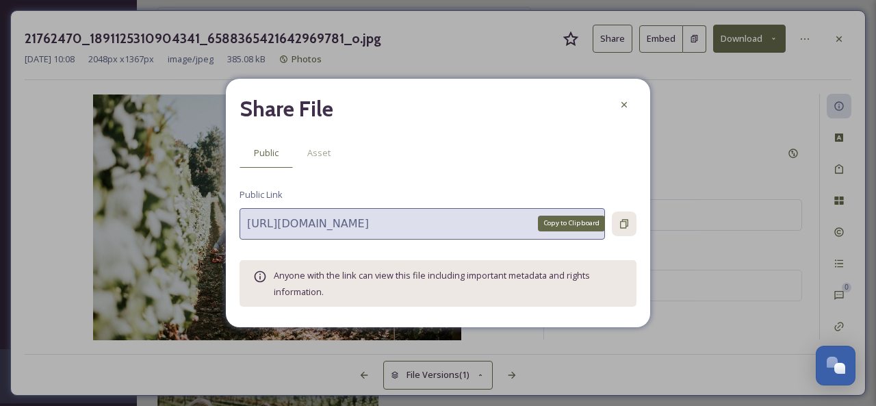
click at [623, 220] on icon at bounding box center [624, 223] width 8 height 9
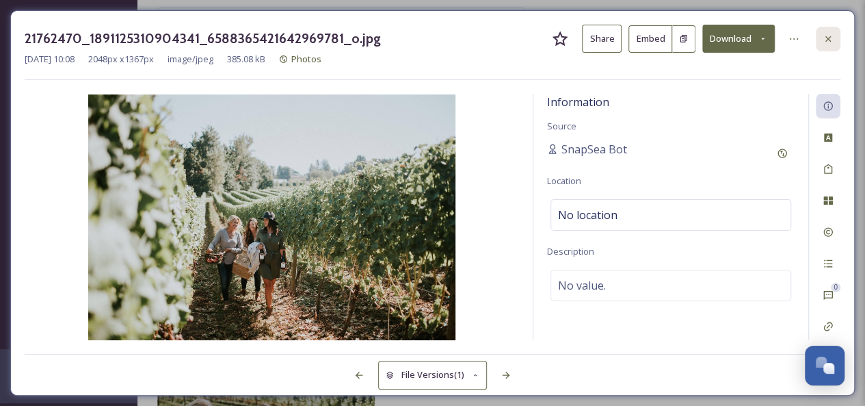
click at [825, 36] on icon at bounding box center [828, 39] width 11 height 11
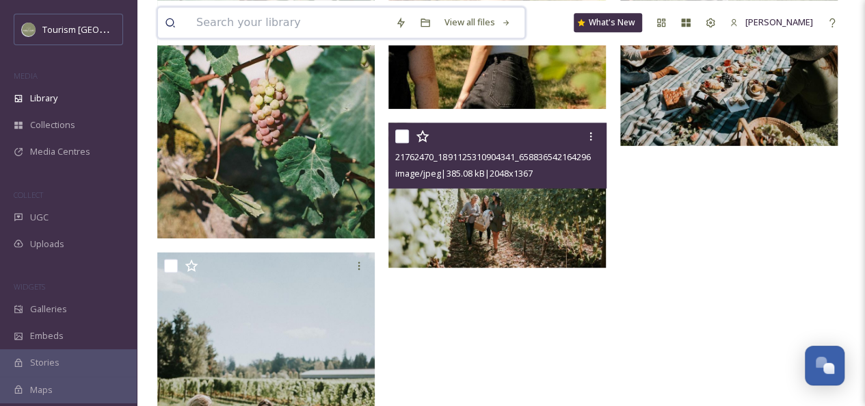
click at [266, 23] on input at bounding box center [289, 23] width 199 height 30
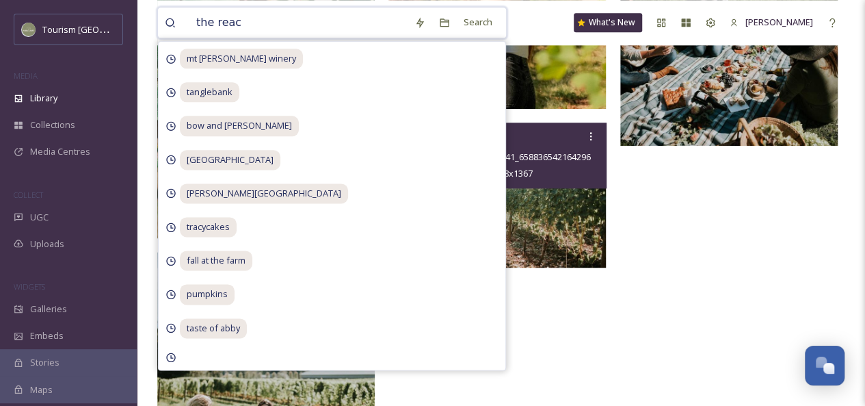
type input "the reach"
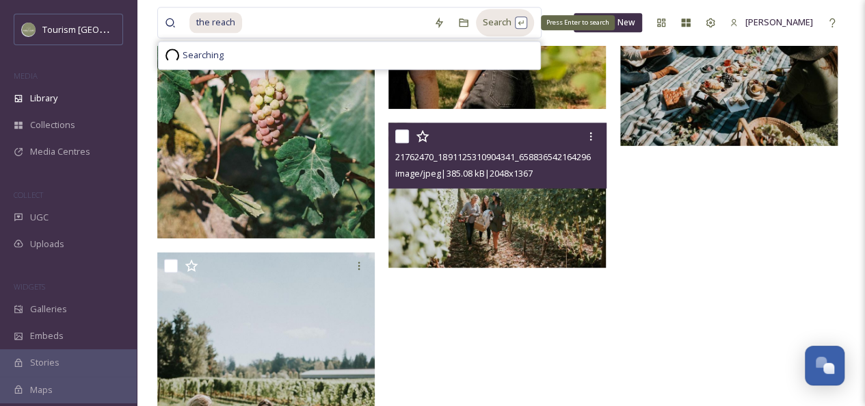
click at [499, 29] on div "Search Press Enter to search" at bounding box center [505, 22] width 58 height 27
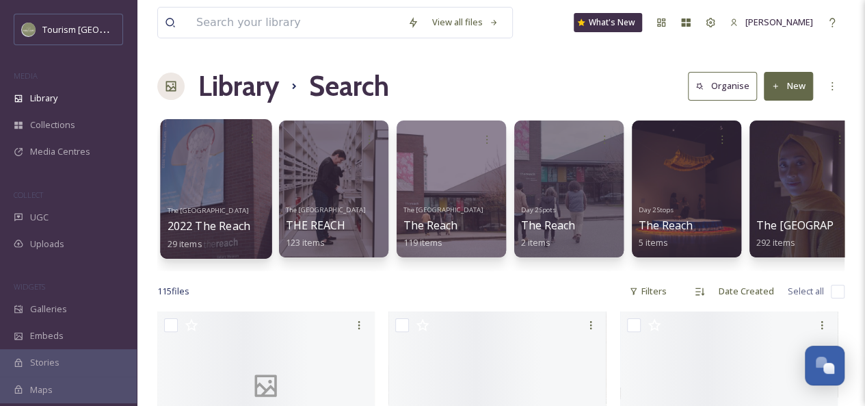
click at [205, 205] on link "The Reach Gallery Museum 2022 The Reach 29 items" at bounding box center [209, 225] width 83 height 47
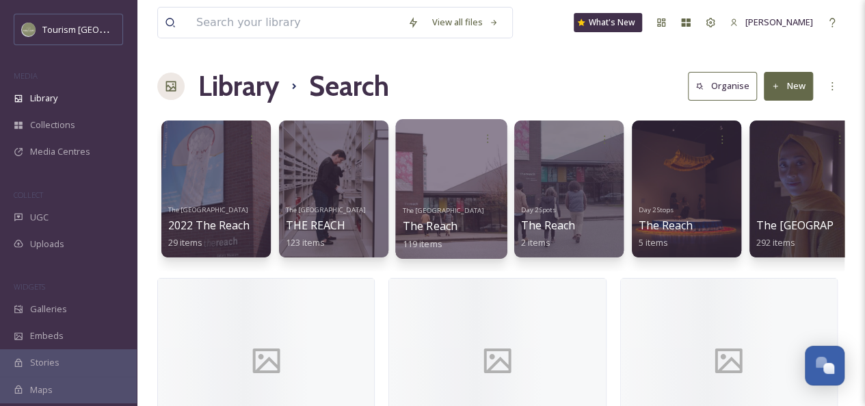
click at [475, 183] on div at bounding box center [451, 189] width 112 height 140
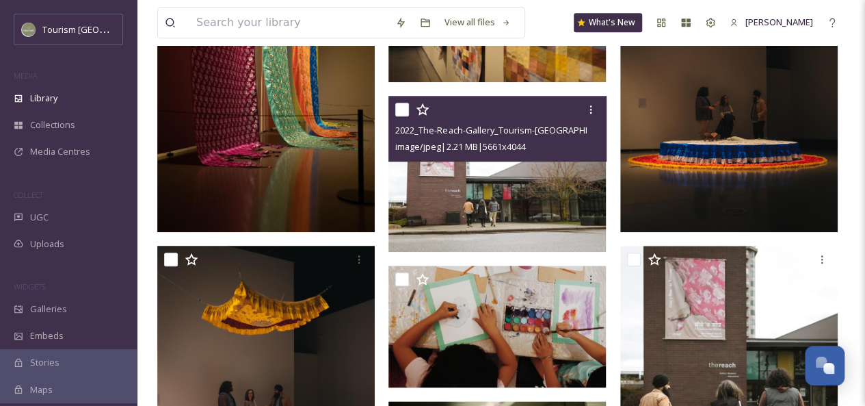
scroll to position [579, 0]
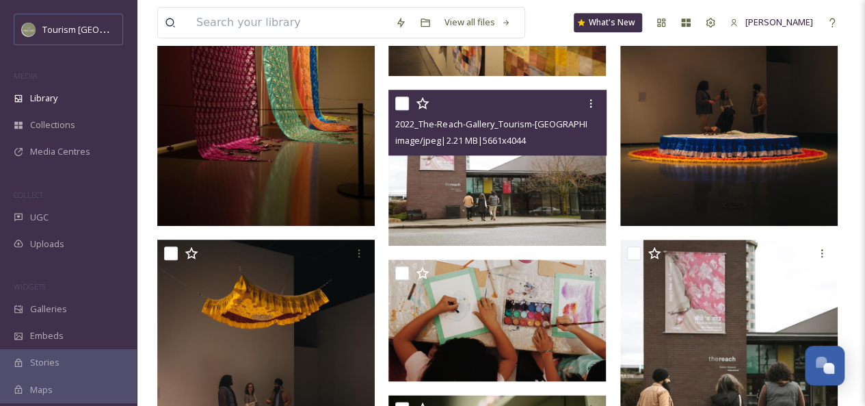
click at [511, 196] on img at bounding box center [498, 167] width 218 height 155
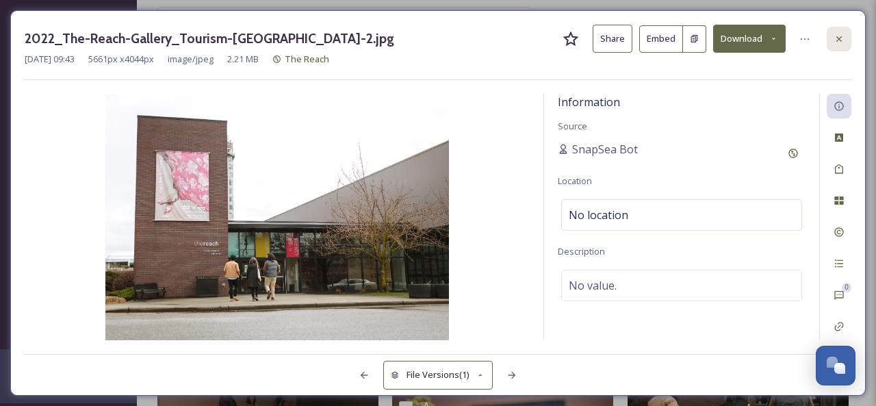
click at [836, 44] on div at bounding box center [838, 39] width 25 height 25
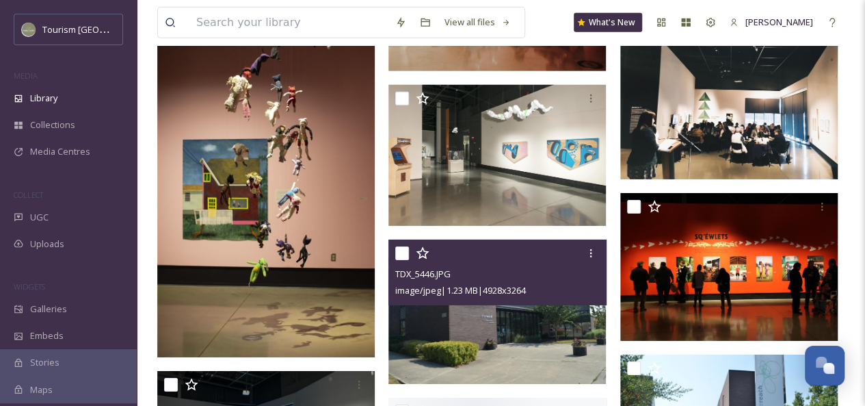
scroll to position [2204, 0]
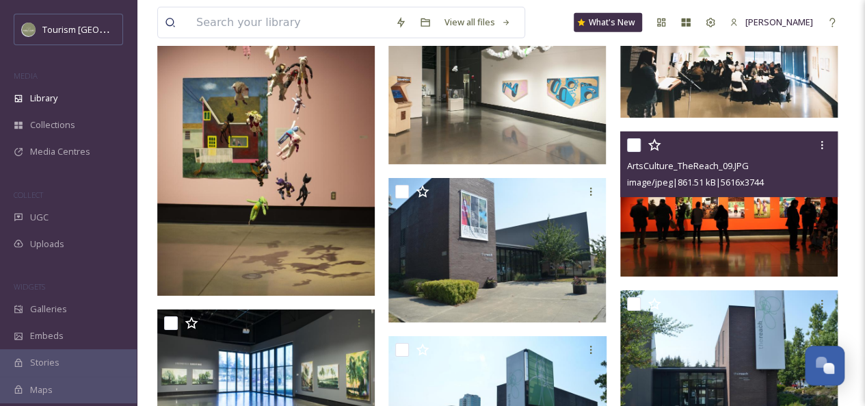
click at [728, 221] on img at bounding box center [730, 203] width 218 height 145
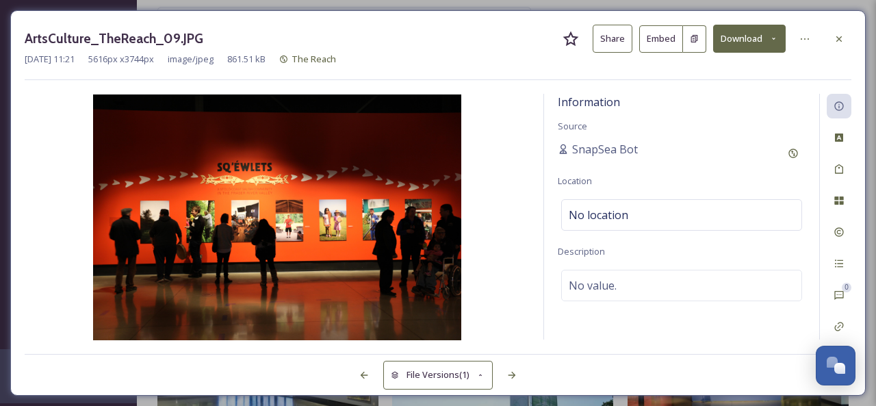
click at [615, 40] on button "Share" at bounding box center [612, 39] width 40 height 28
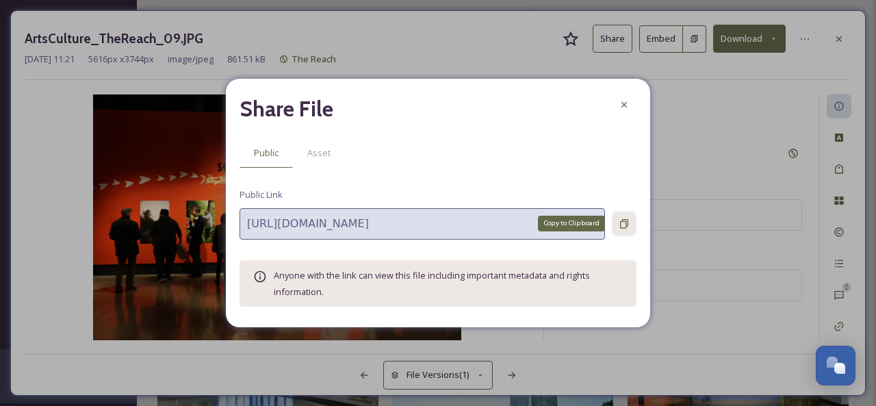
click at [624, 222] on icon at bounding box center [623, 223] width 11 height 11
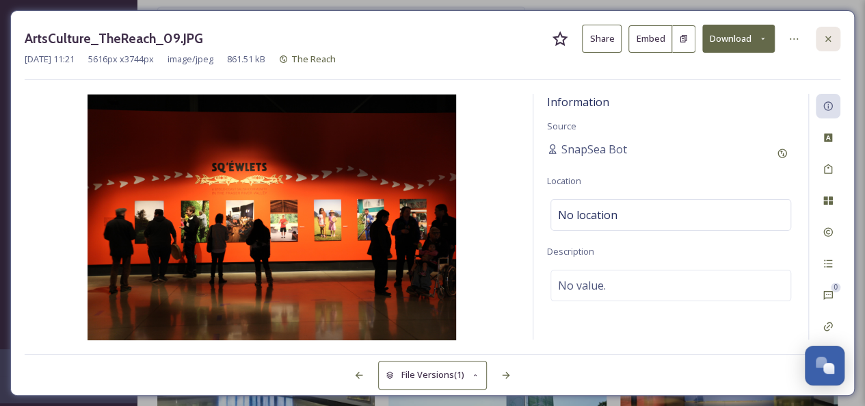
click at [827, 40] on icon at bounding box center [828, 39] width 11 height 11
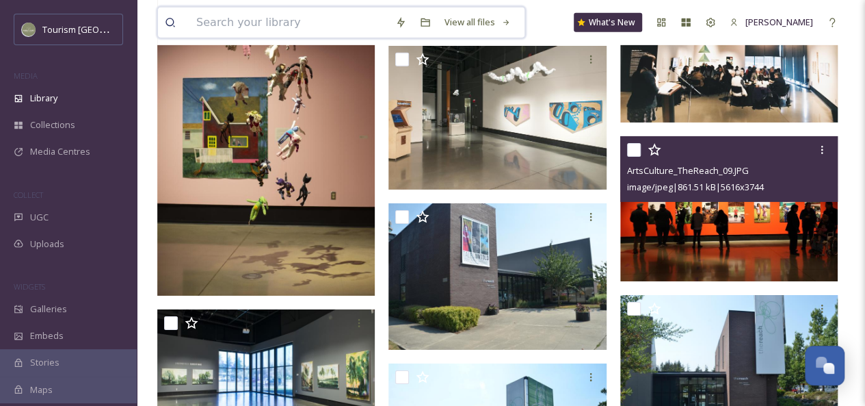
click at [257, 21] on input at bounding box center [289, 23] width 199 height 30
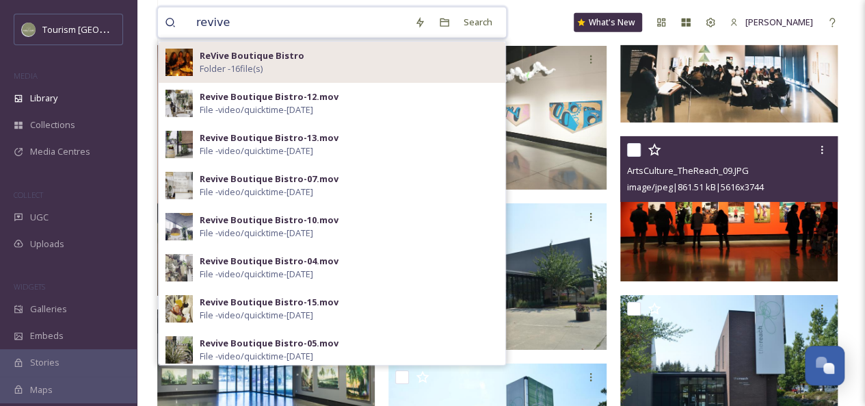
type input "revive"
click at [293, 54] on strong "ReVive Boutique Bistro" at bounding box center [252, 55] width 105 height 12
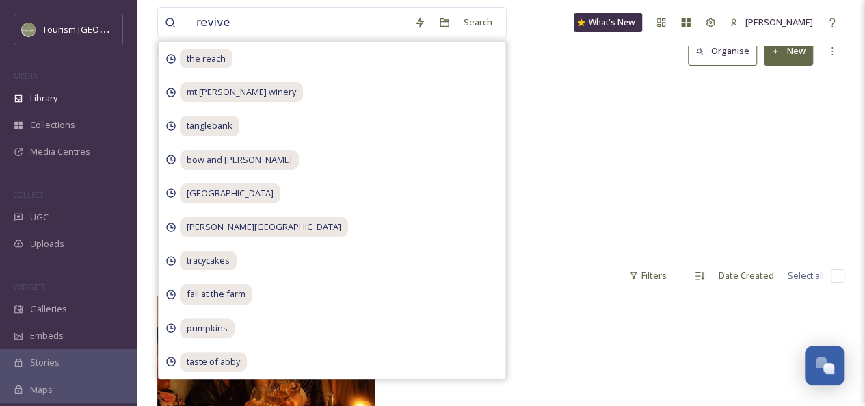
scroll to position [36, 0]
click at [583, 158] on div "Videos 15 items" at bounding box center [501, 182] width 688 height 157
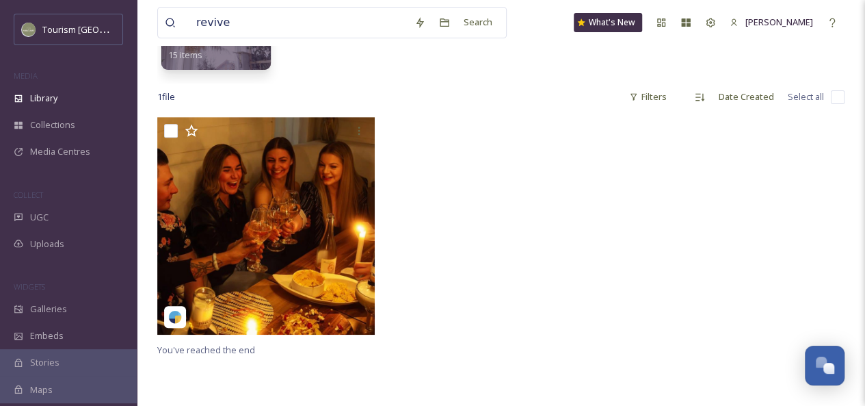
scroll to position [214, 0]
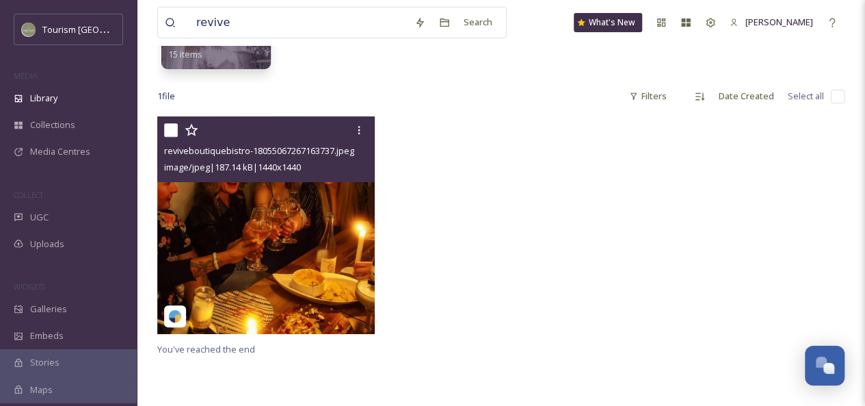
click at [301, 214] on img at bounding box center [266, 225] width 218 height 218
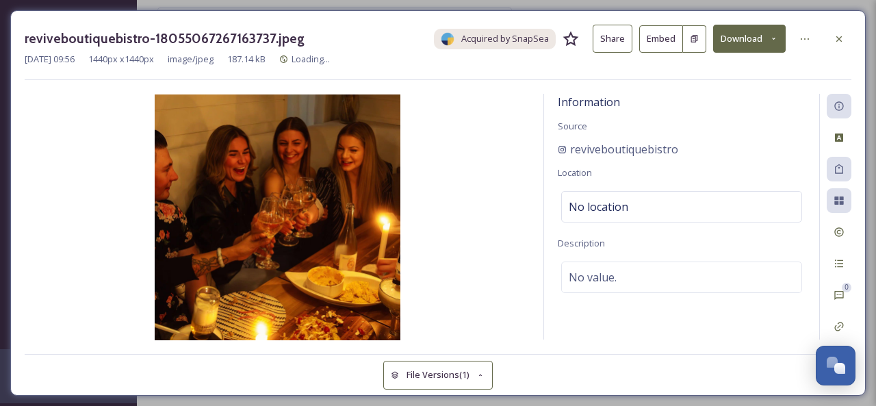
click at [621, 35] on button "Share" at bounding box center [612, 39] width 40 height 28
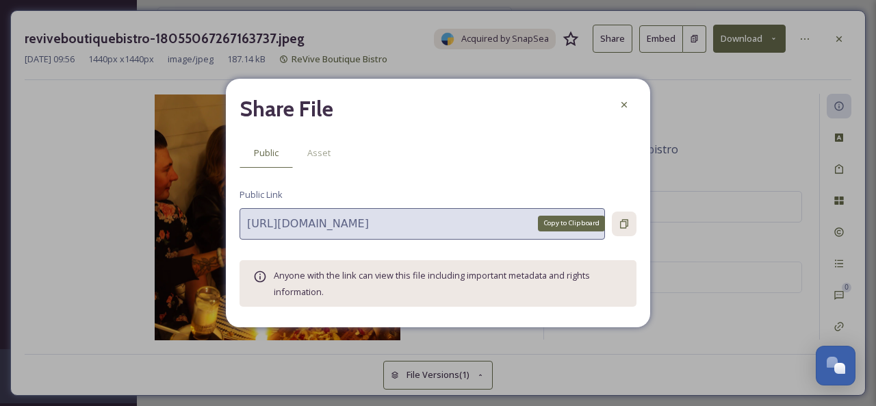
click at [627, 223] on icon at bounding box center [624, 223] width 8 height 9
